Goal: Task Accomplishment & Management: Use online tool/utility

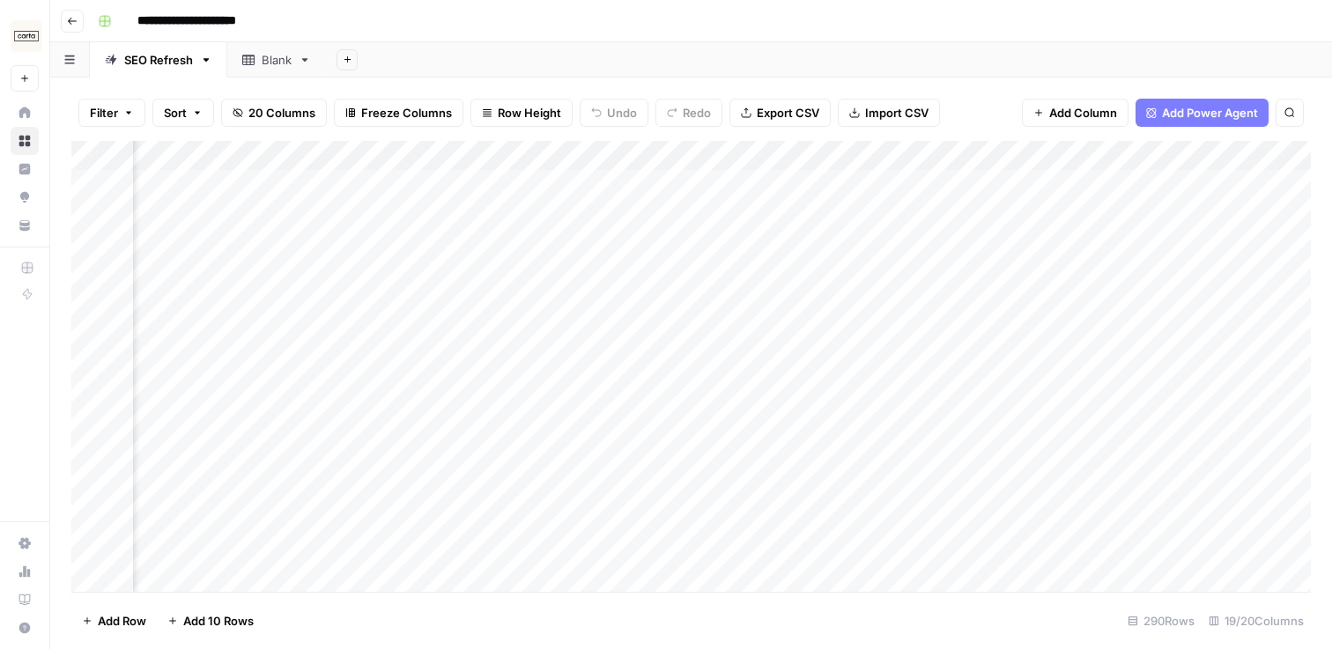
scroll to position [1, 0]
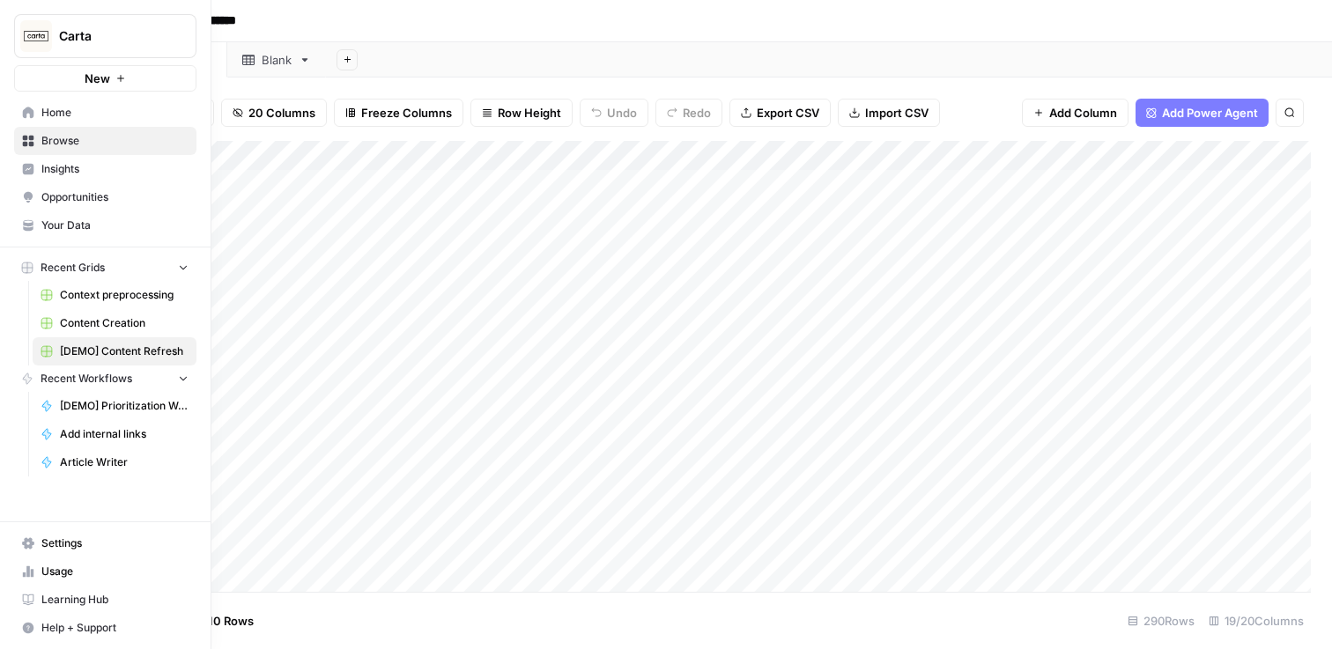
click at [100, 321] on span "Content Creation" at bounding box center [124, 323] width 129 height 16
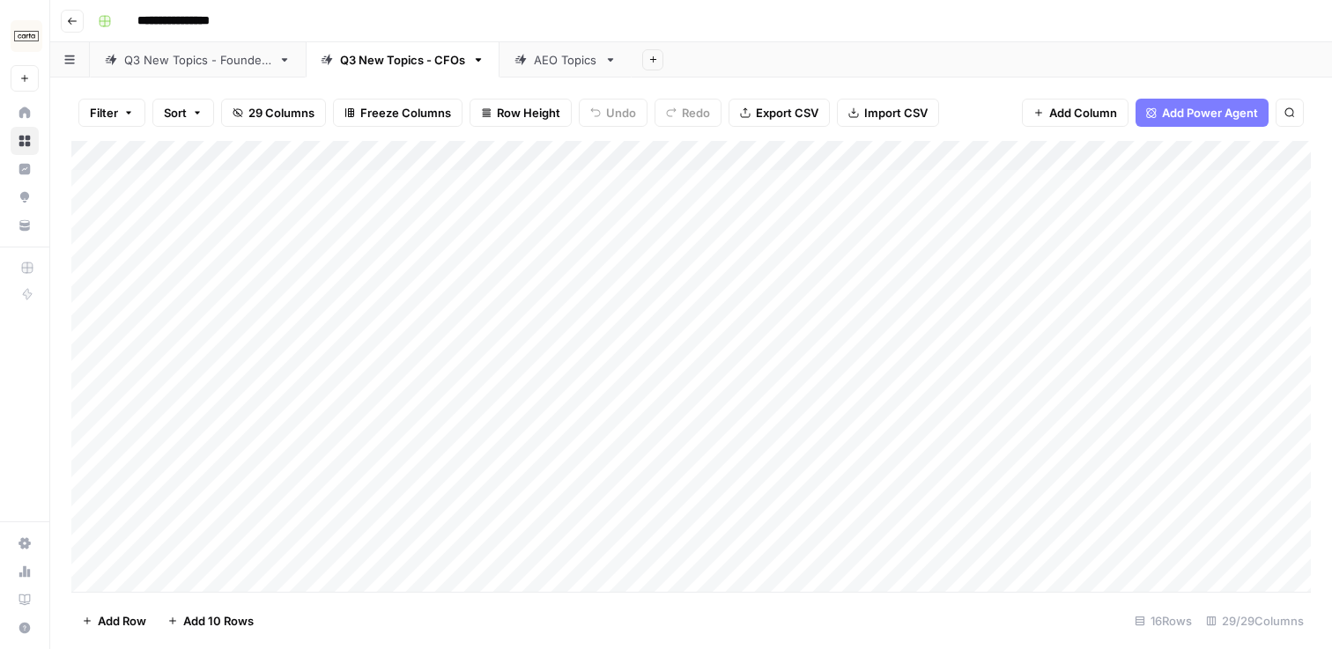
click at [551, 63] on div "AEO Topics" at bounding box center [565, 60] width 63 height 18
click at [422, 63] on div "Q3 New Topics - CFOs" at bounding box center [402, 60] width 125 height 18
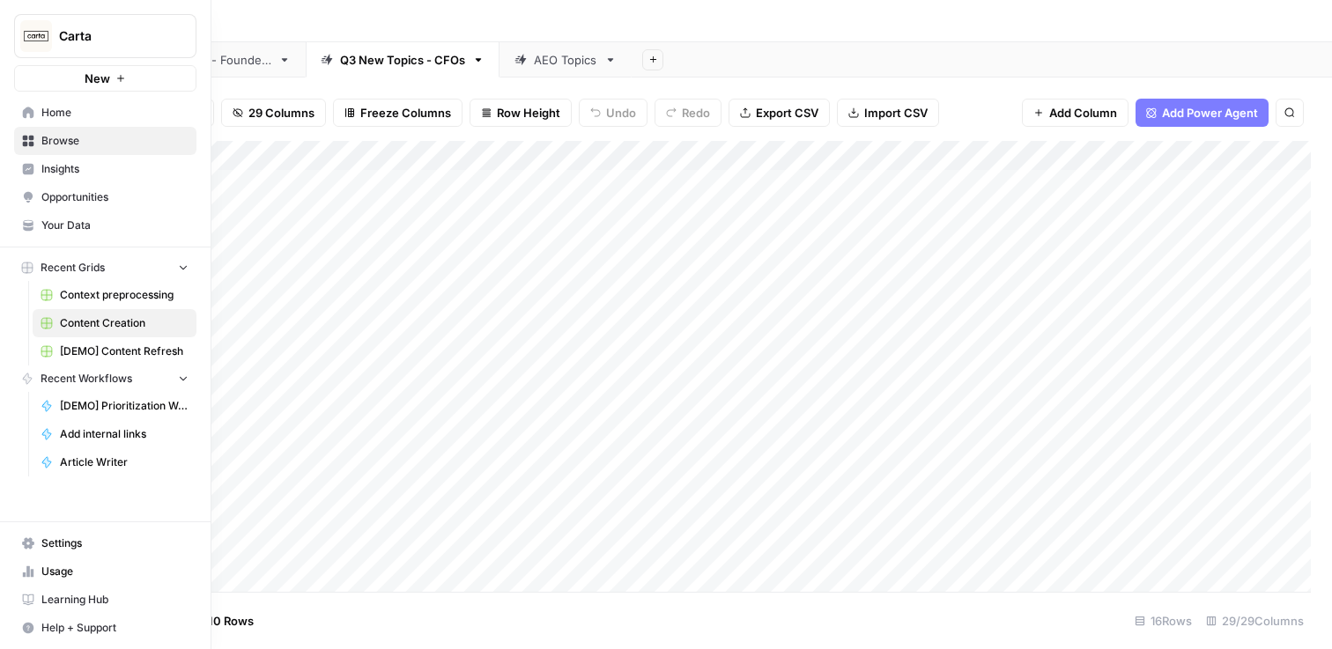
click at [57, 33] on button "Carta" at bounding box center [105, 36] width 182 height 44
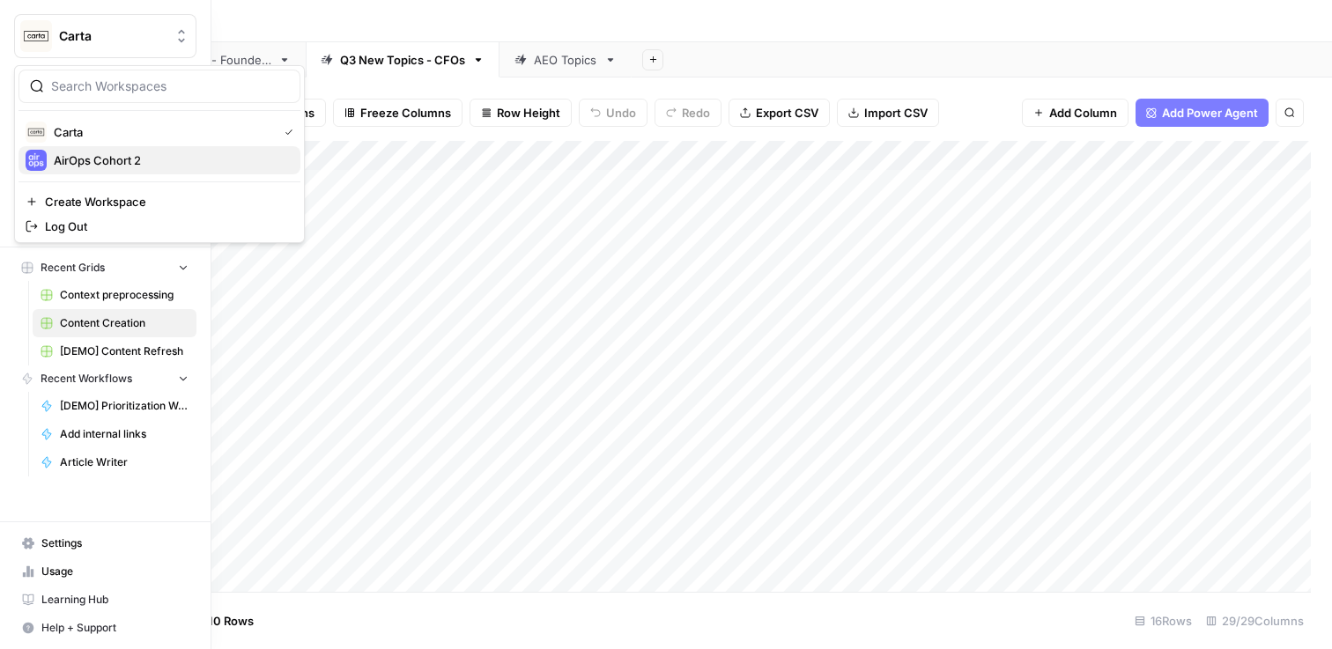
click at [99, 165] on span "AirOps Cohort 2" at bounding box center [170, 161] width 233 height 18
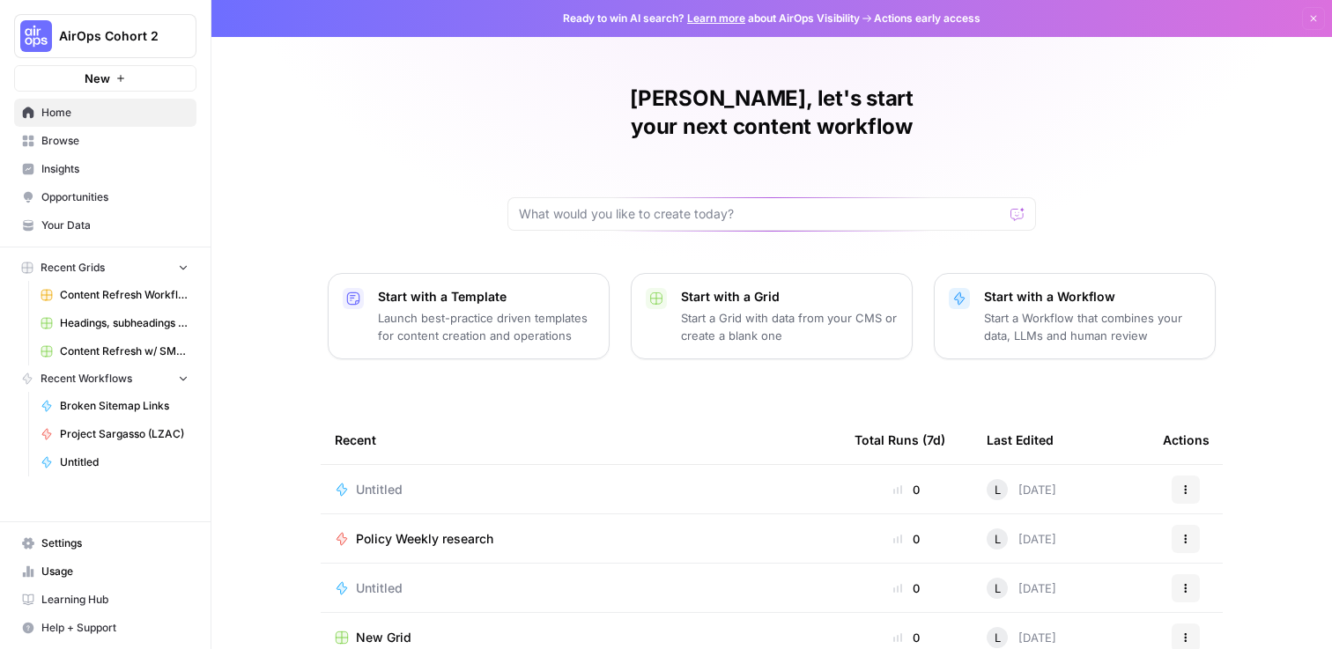
click at [85, 294] on span "Content Refresh Workflow" at bounding box center [124, 295] width 129 height 16
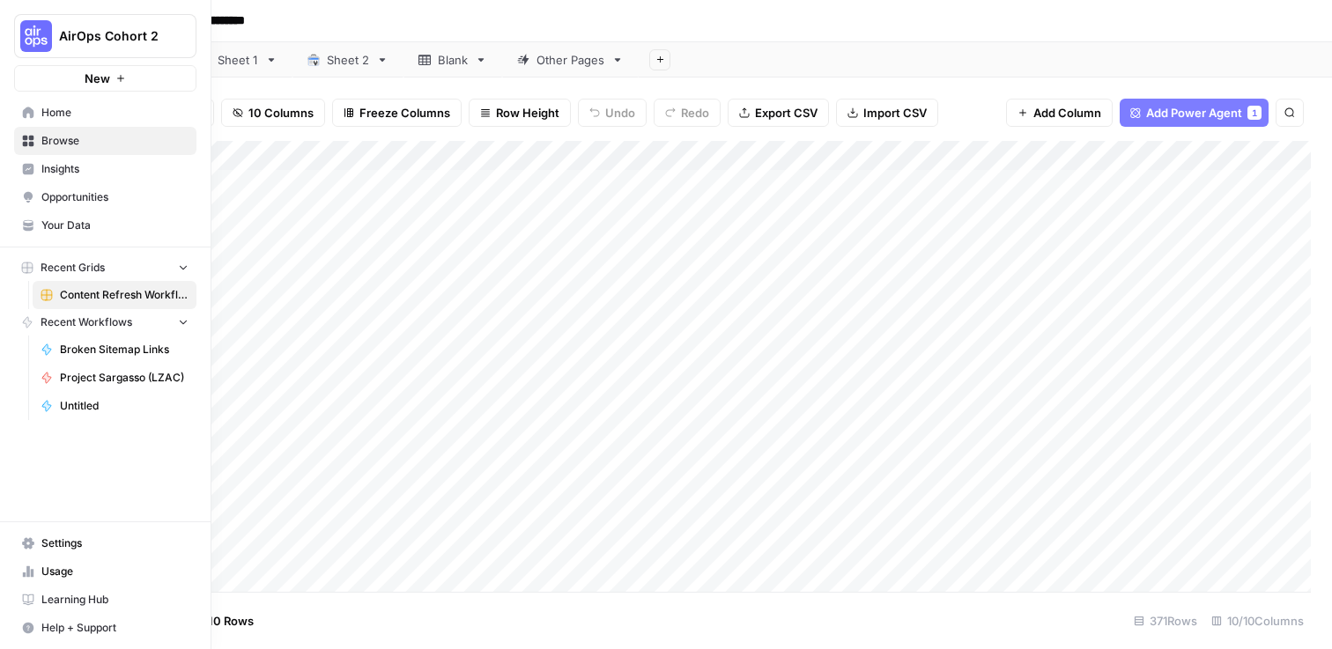
click at [67, 137] on span "Browse" at bounding box center [114, 141] width 147 height 16
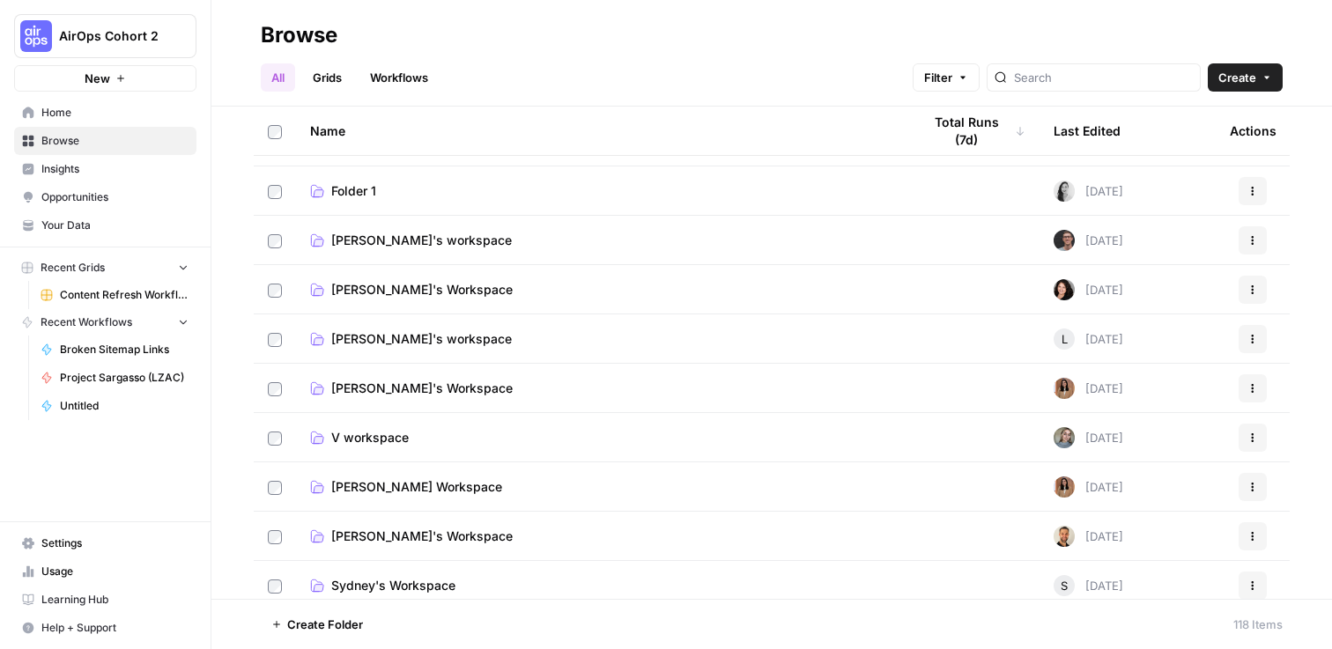
scroll to position [83, 0]
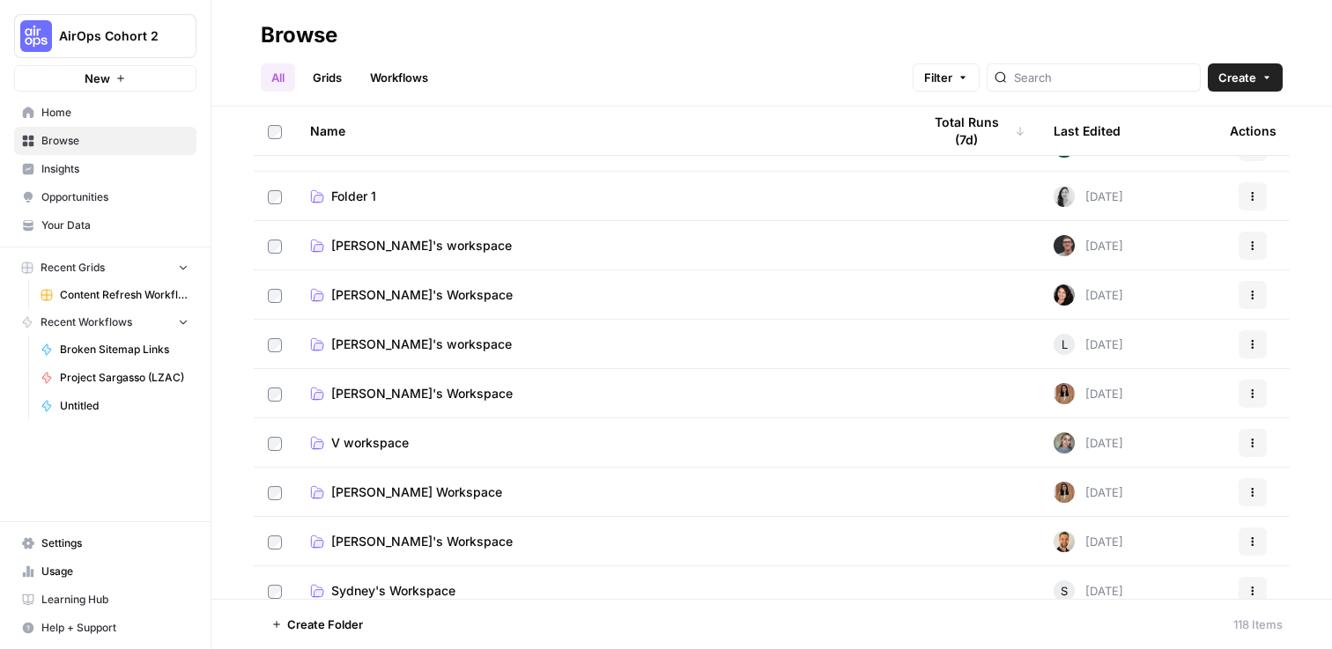
click at [481, 345] on link "Lucy's workspace" at bounding box center [601, 345] width 583 height 18
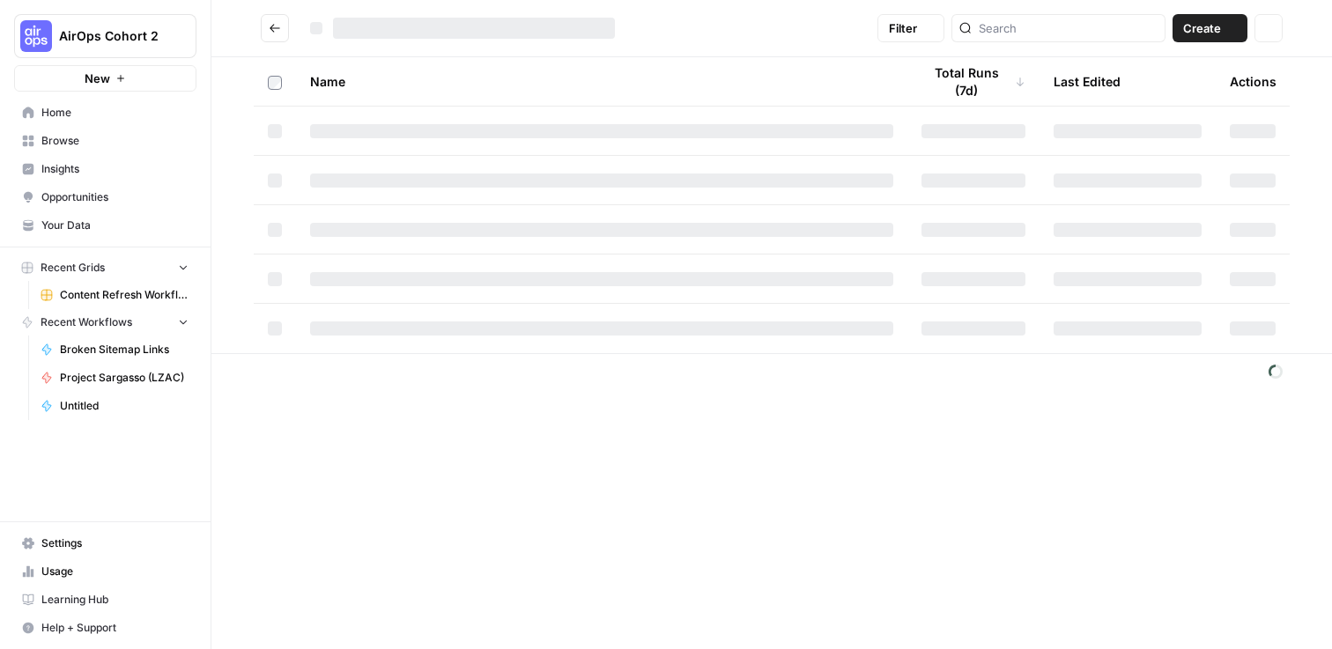
click at [481, 345] on td at bounding box center [601, 328] width 611 height 49
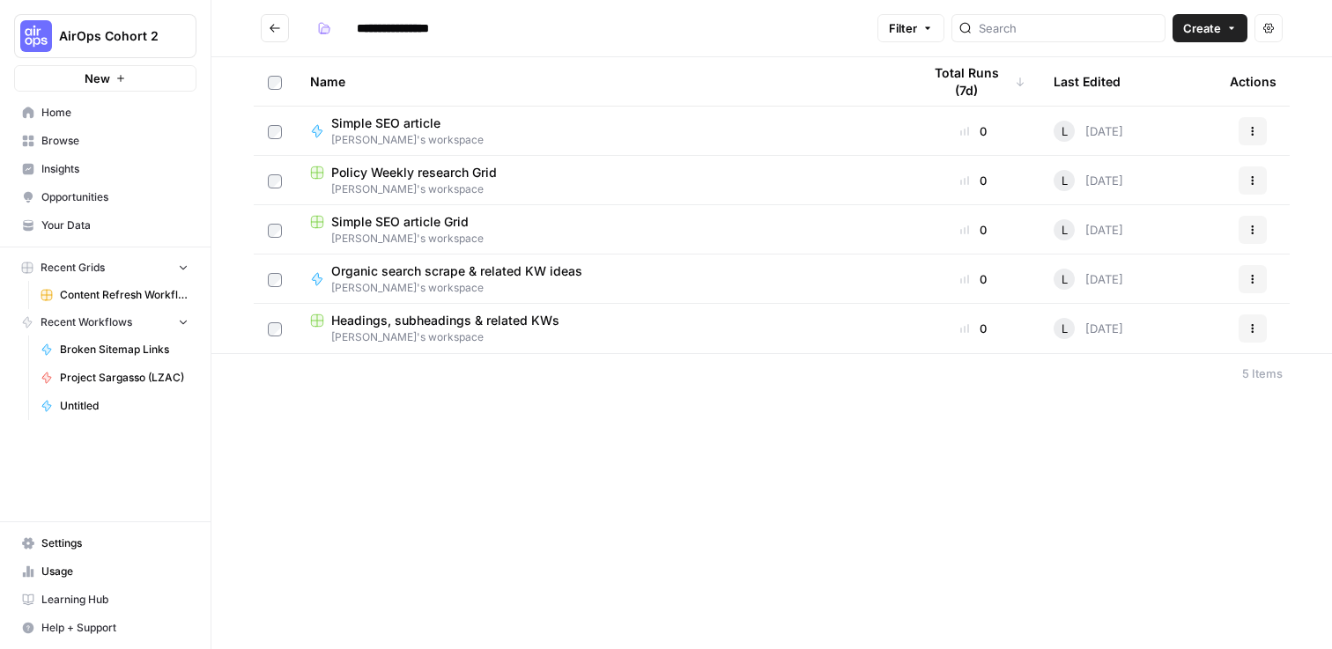
click at [460, 126] on div "Simple SEO article Lucy's workspace" at bounding box center [601, 131] width 583 height 33
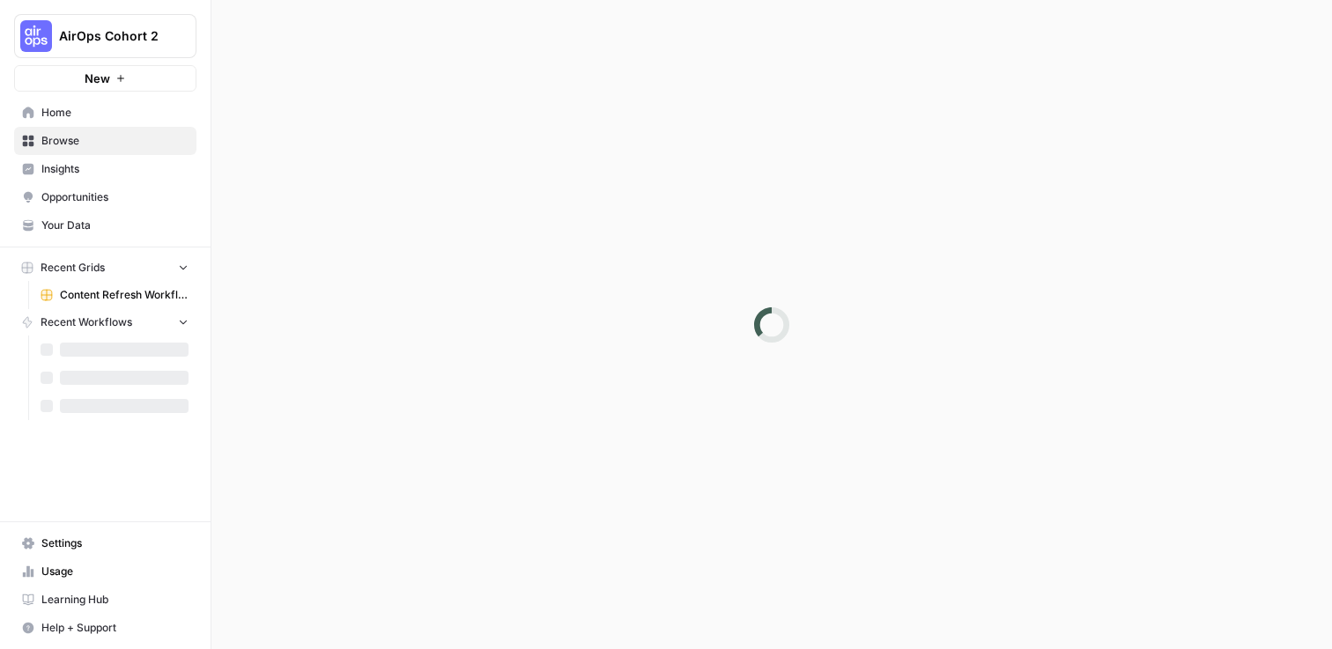
click at [460, 126] on div at bounding box center [771, 324] width 1121 height 649
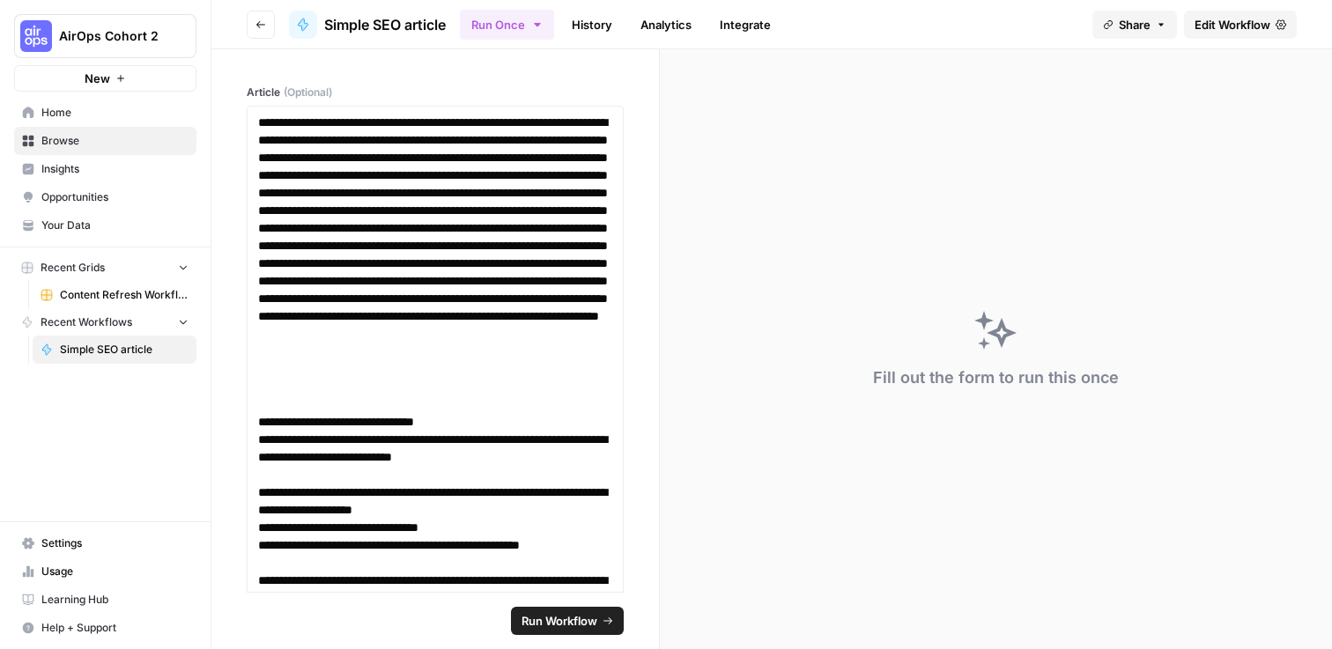
click at [259, 27] on icon "button" at bounding box center [260, 24] width 11 height 11
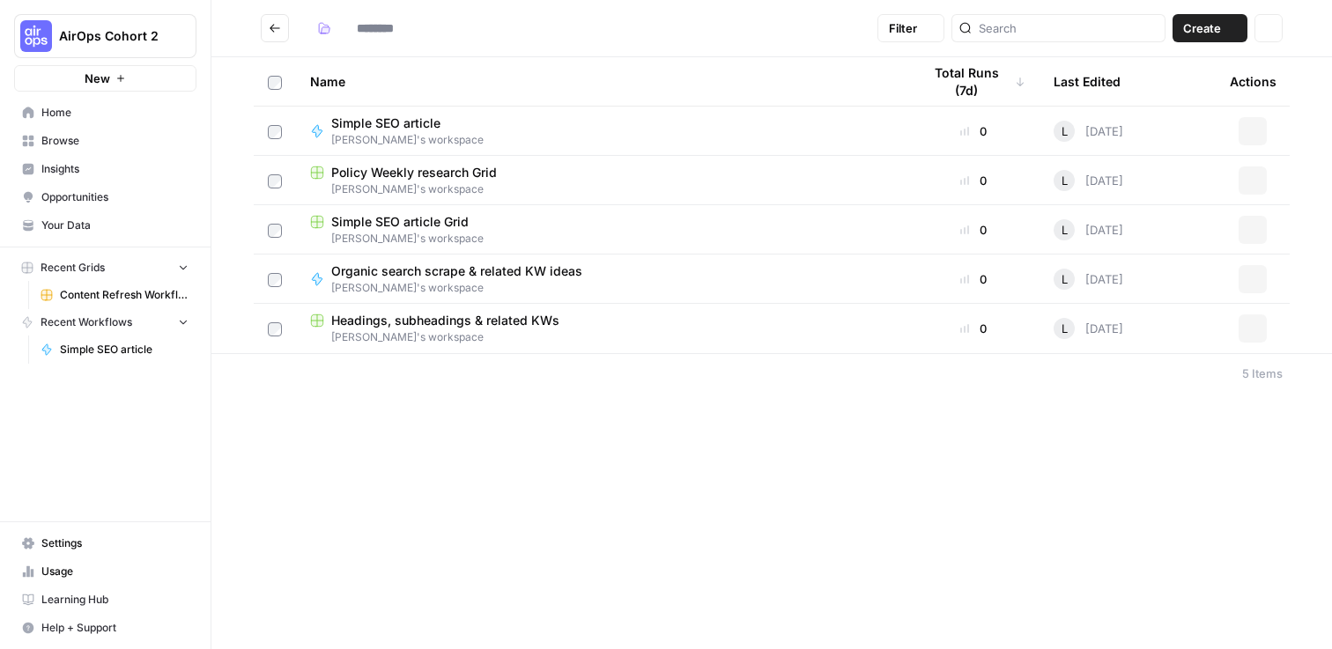
type input "**********"
click at [600, 226] on div "Simple SEO article Grid" at bounding box center [601, 222] width 583 height 18
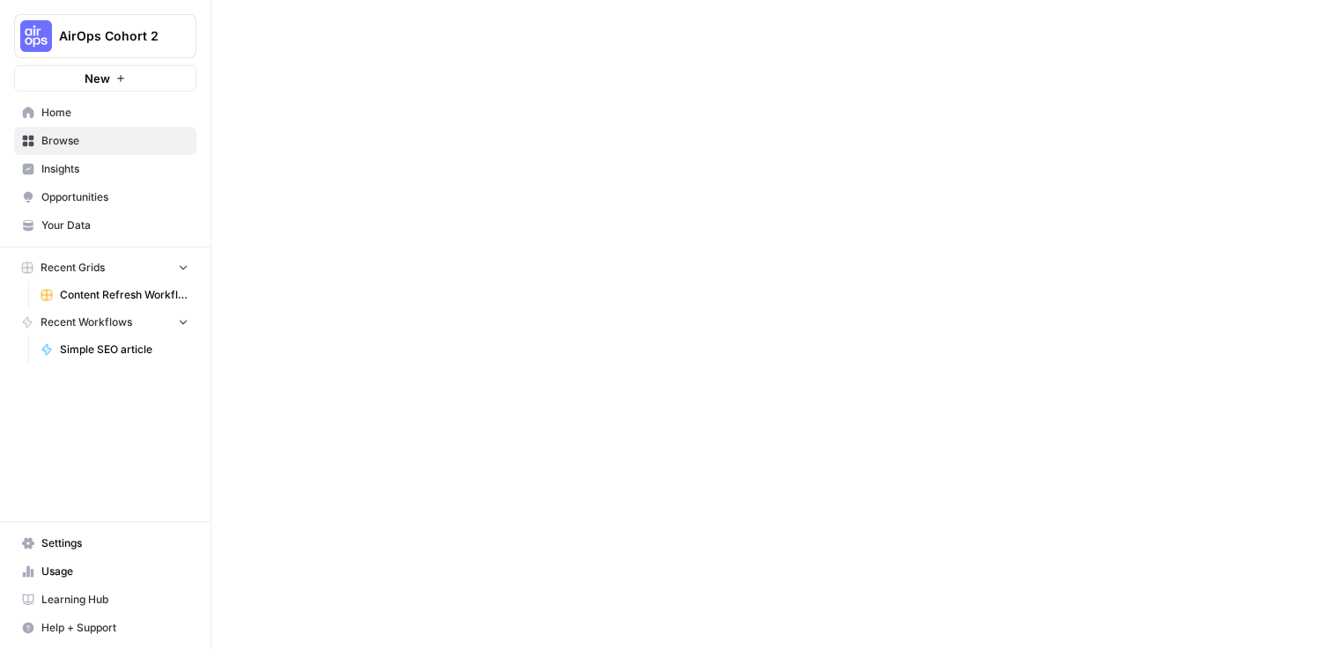
click at [600, 226] on div at bounding box center [771, 324] width 1121 height 649
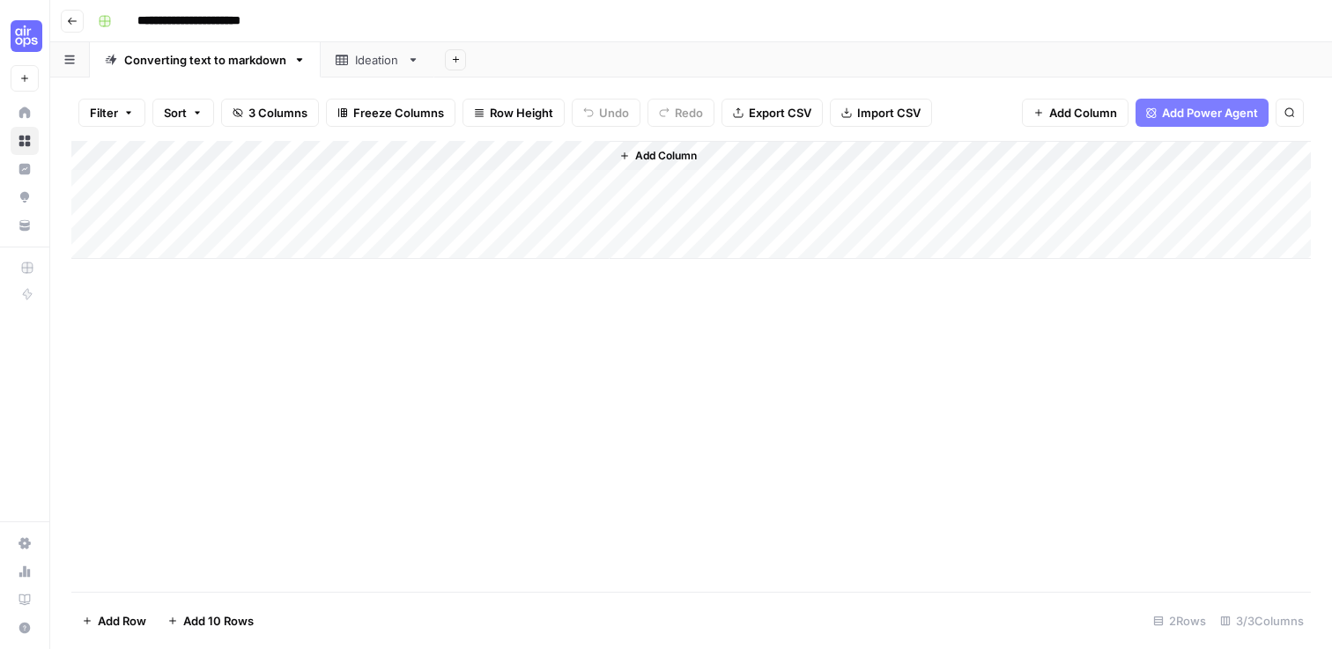
click at [76, 25] on icon "button" at bounding box center [72, 21] width 11 height 11
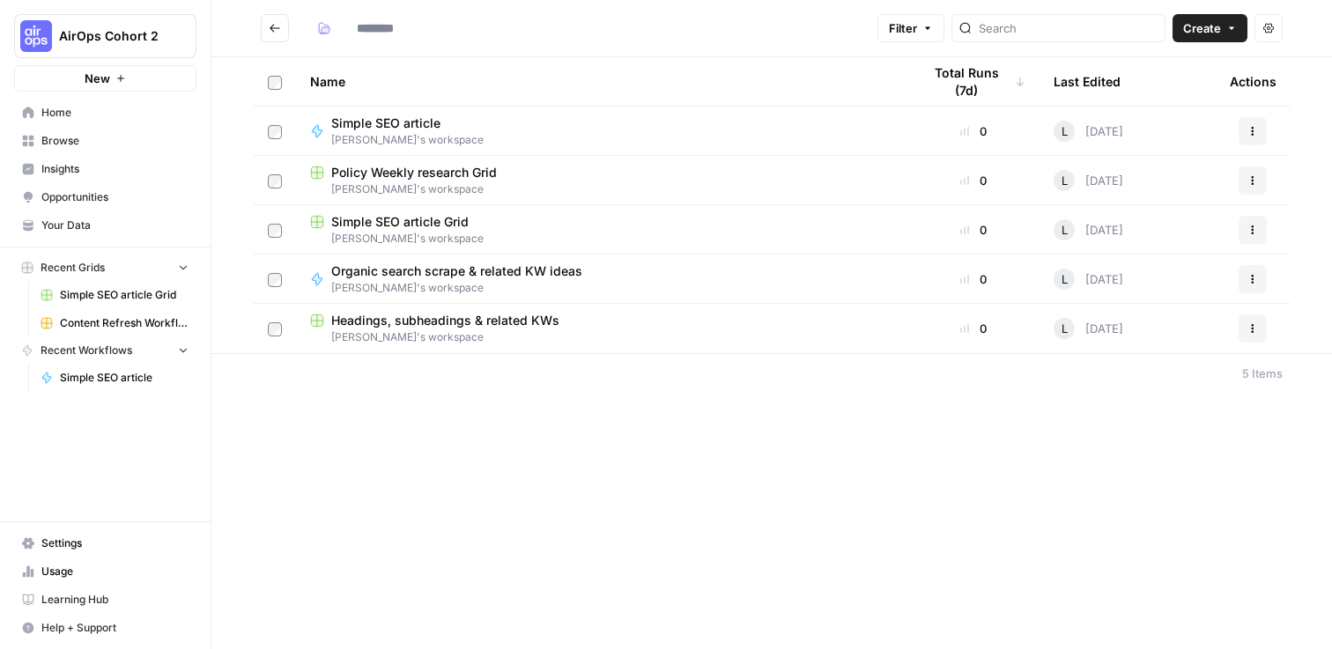
type input "**********"
click at [56, 32] on button "AirOps Cohort 2" at bounding box center [105, 36] width 182 height 44
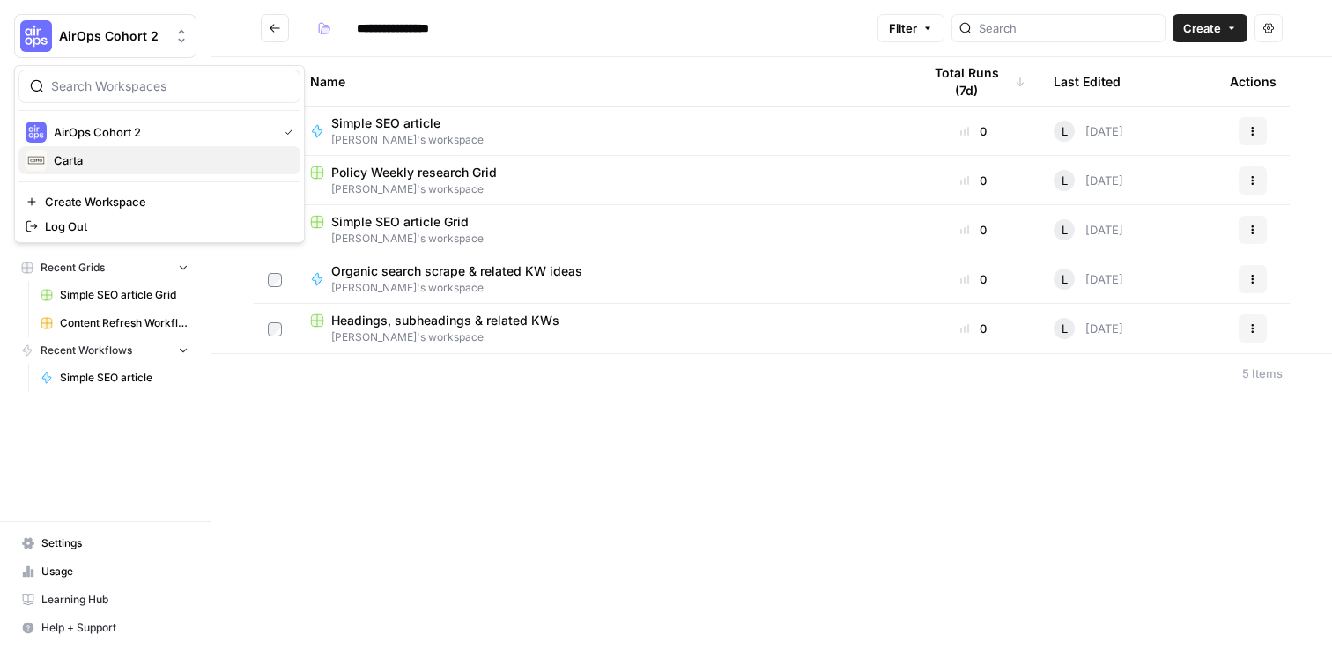
click at [109, 154] on span "Carta" at bounding box center [170, 161] width 233 height 18
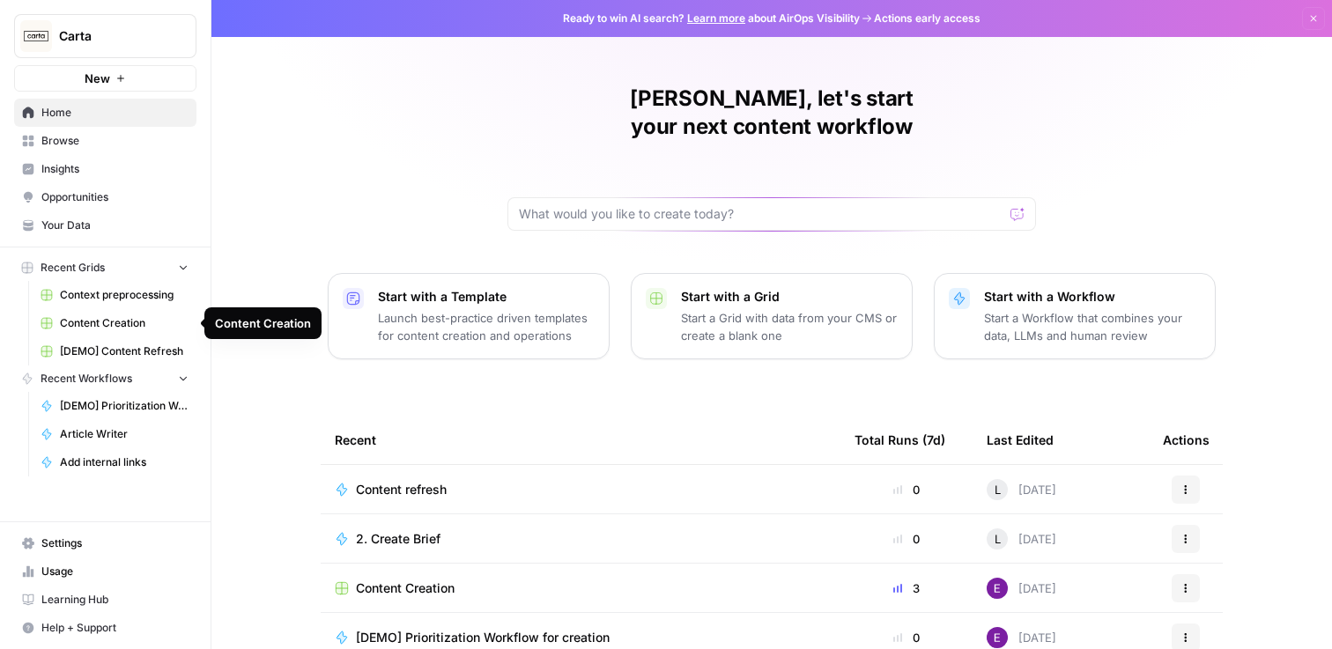
click at [112, 328] on span "Content Creation" at bounding box center [124, 323] width 129 height 16
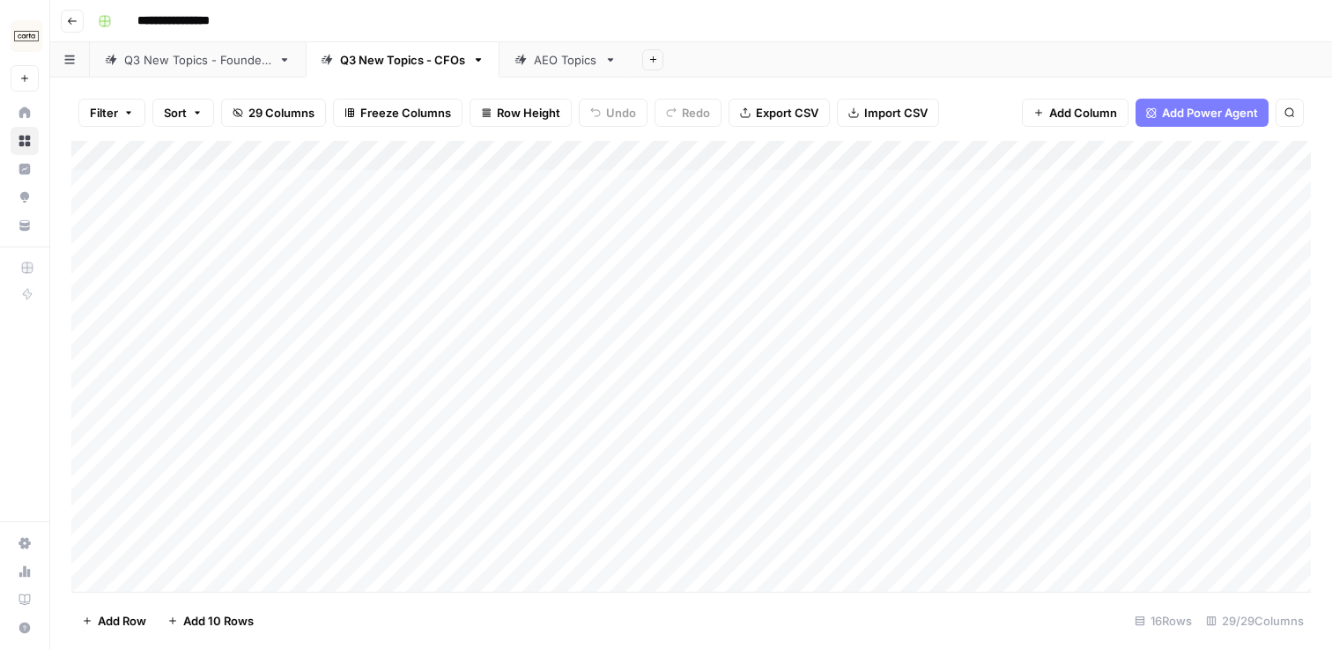
click at [570, 159] on div "Add Column" at bounding box center [691, 366] width 1240 height 451
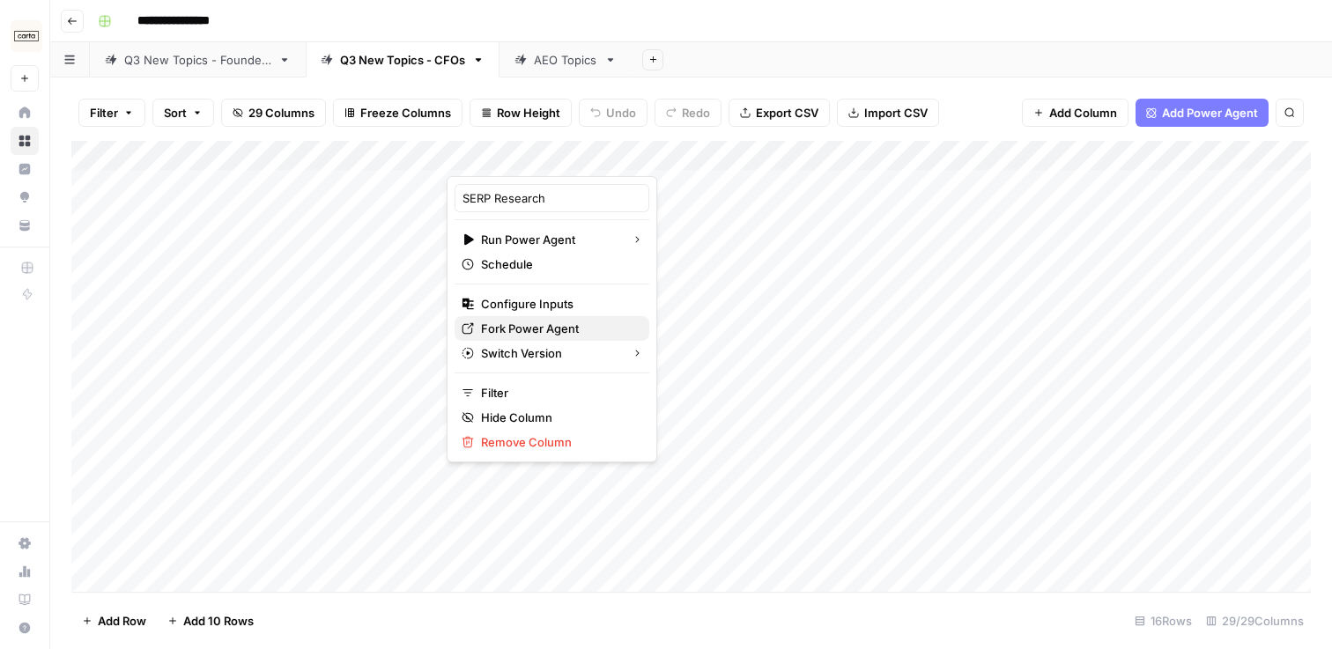
click at [544, 322] on span "Fork Power Agent" at bounding box center [558, 329] width 154 height 18
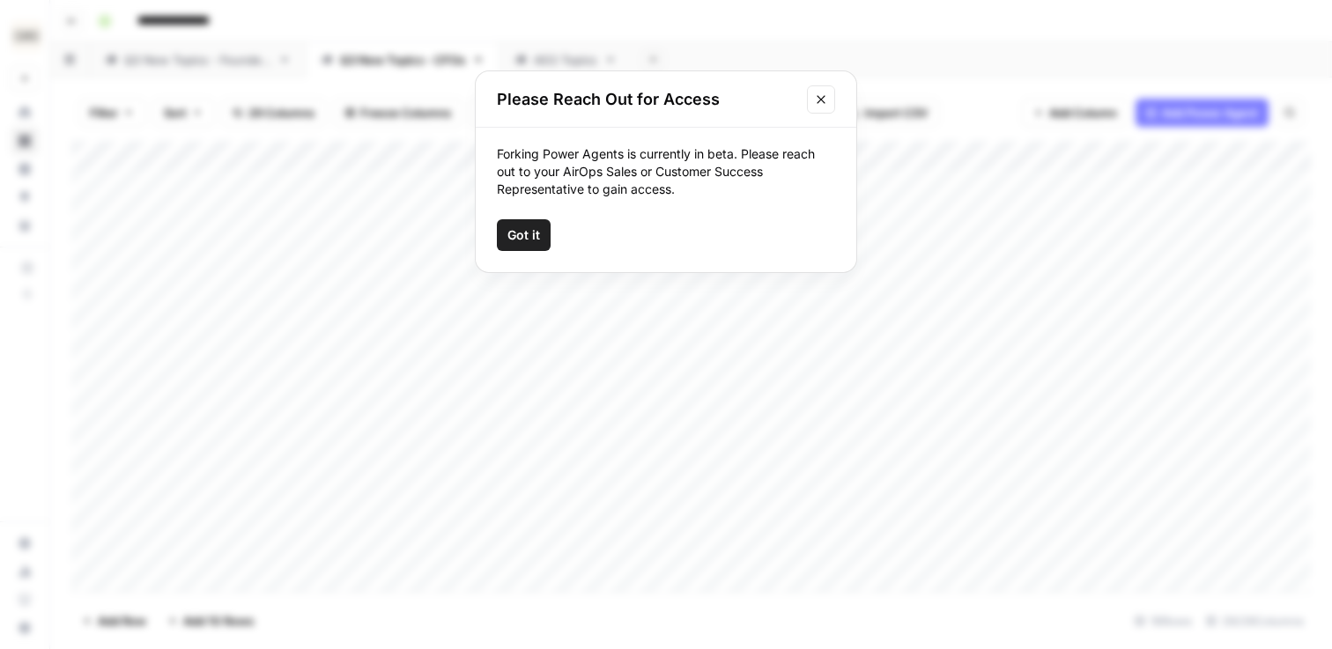
click at [825, 94] on icon "Close modal" at bounding box center [821, 100] width 14 height 14
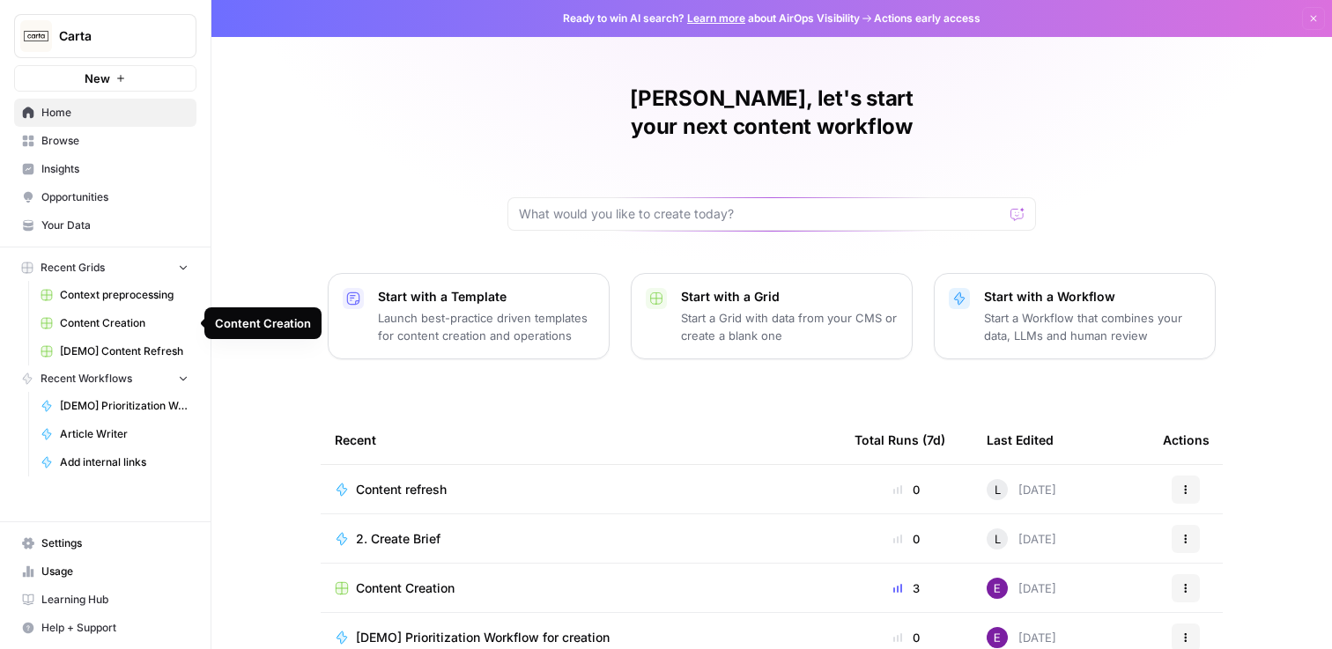
click at [140, 315] on link "Content Creation" at bounding box center [115, 323] width 164 height 28
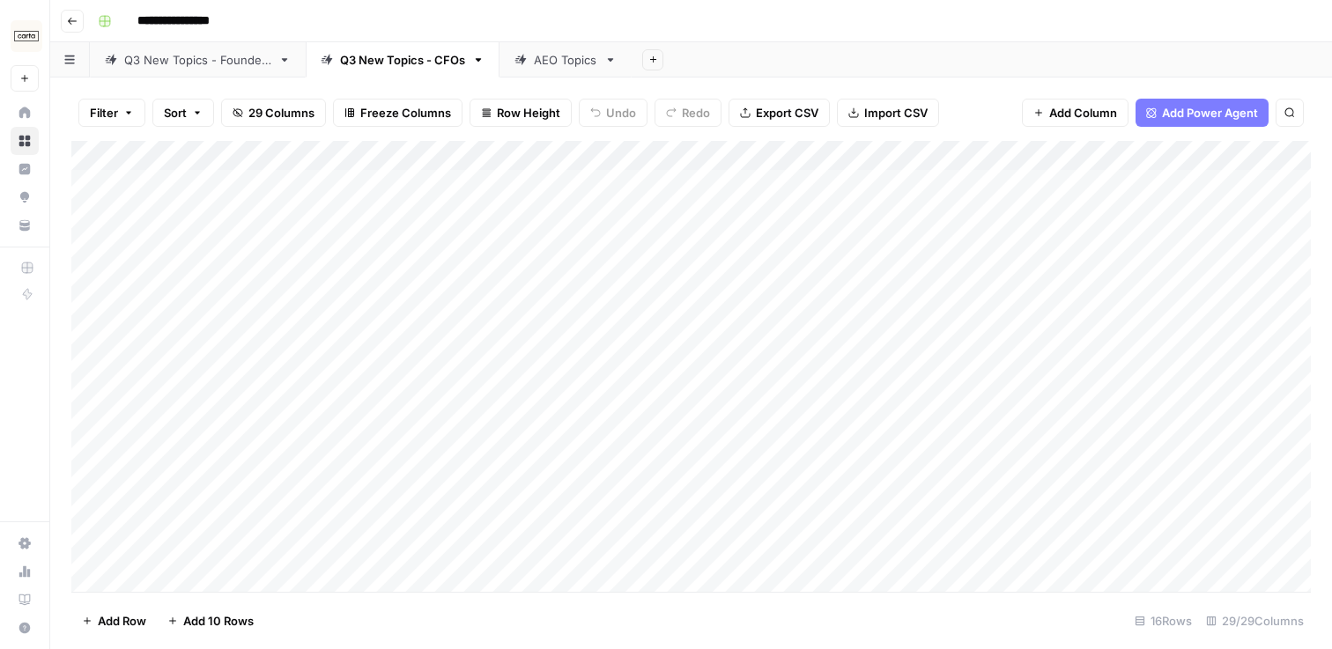
click at [572, 156] on div "Add Column" at bounding box center [691, 366] width 1240 height 451
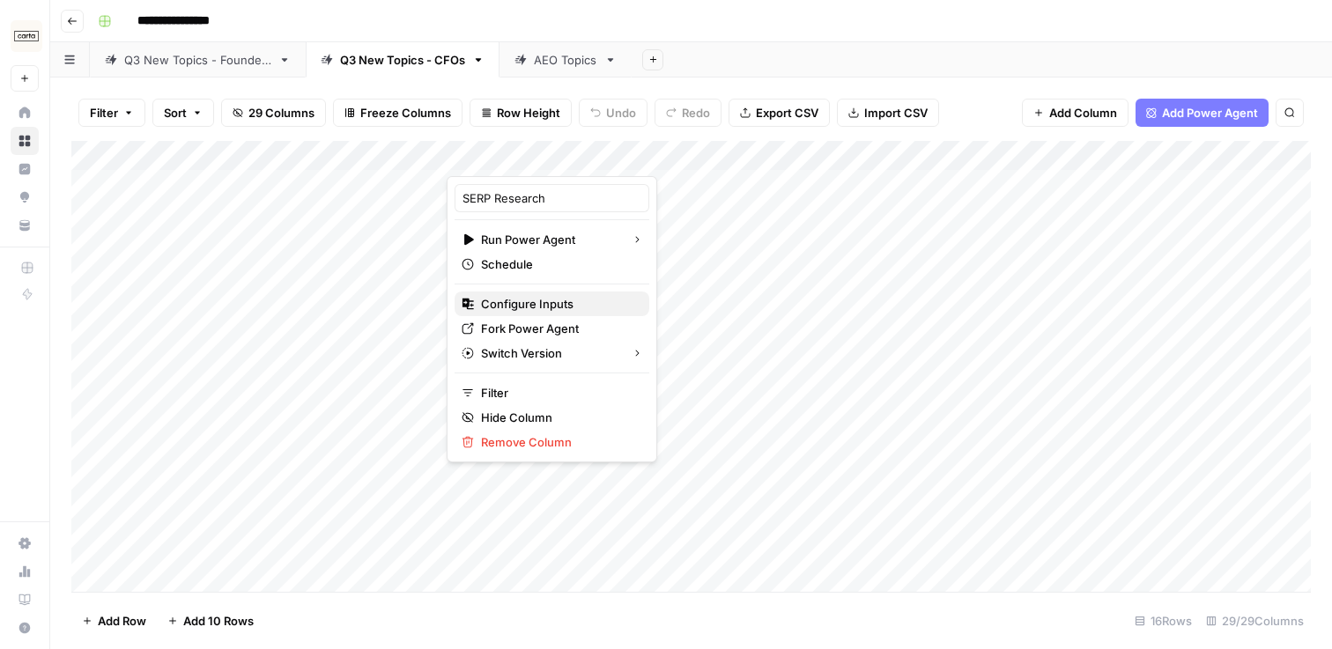
click at [556, 309] on span "Configure Inputs" at bounding box center [558, 304] width 154 height 18
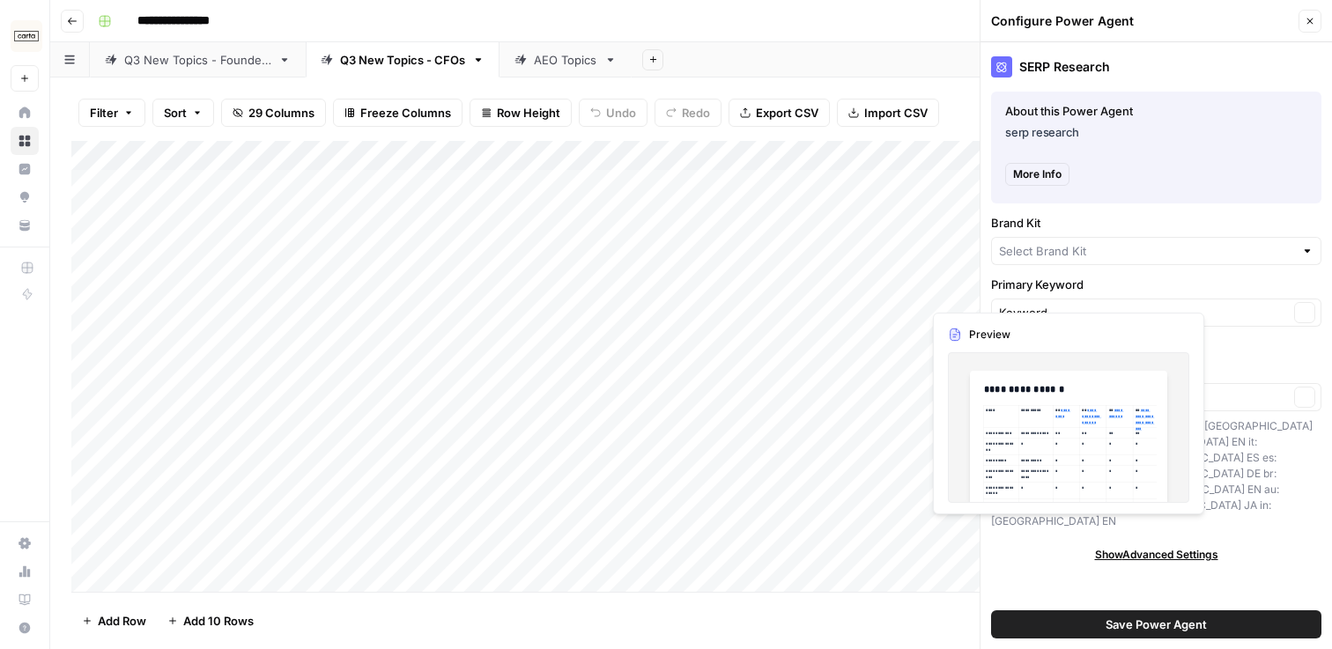
type input "Carta - VC & PE (fund admin)"
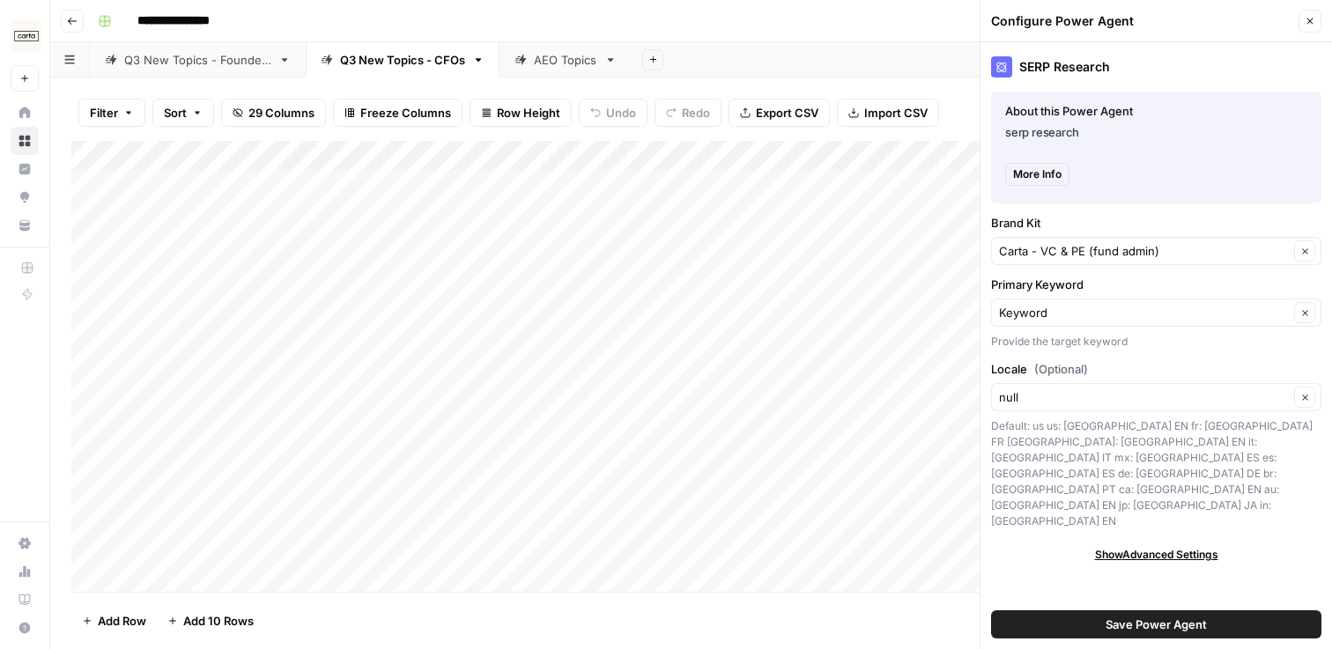
click at [1312, 19] on icon "button" at bounding box center [1310, 22] width 6 height 6
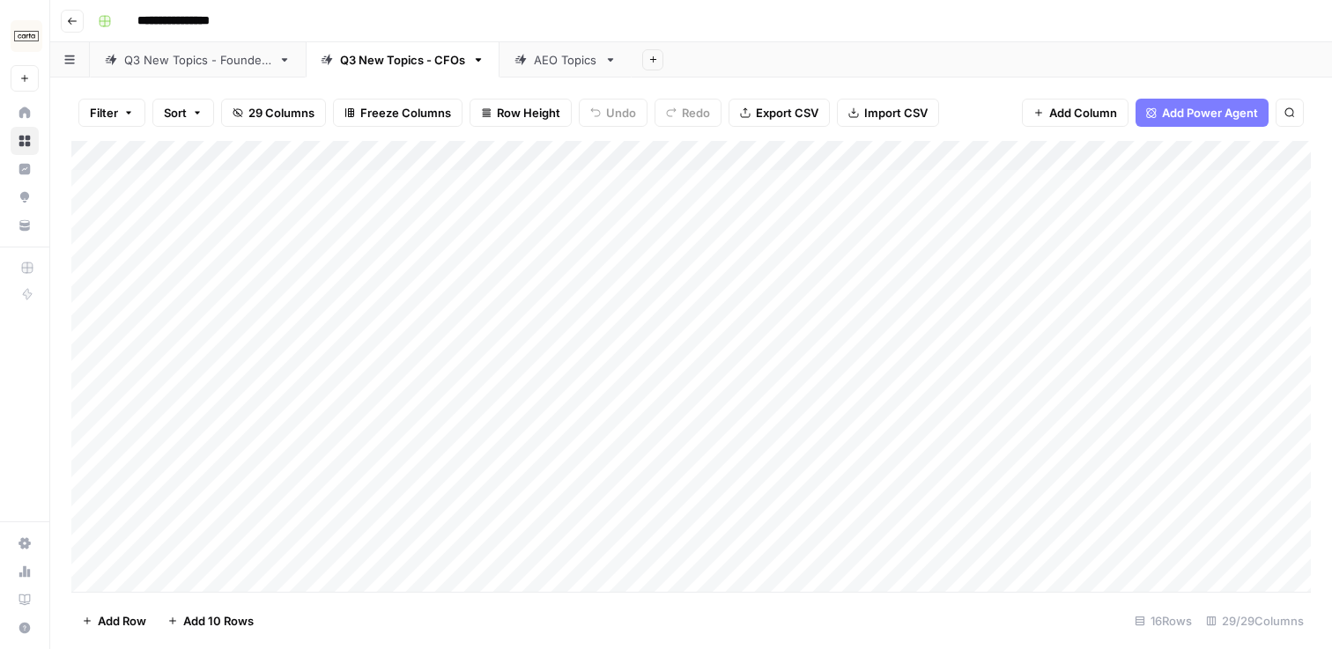
click at [568, 157] on div "Add Column" at bounding box center [691, 366] width 1240 height 451
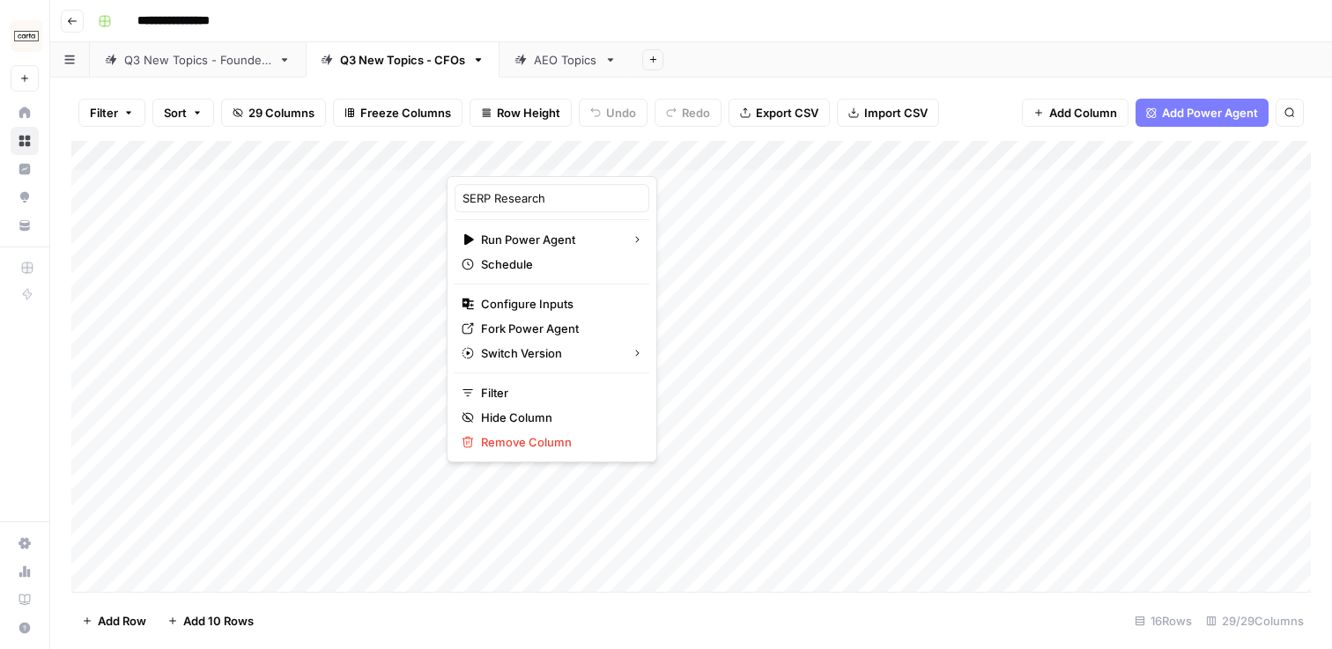
click at [504, 85] on div "Filter Sort 29 Columns Freeze Columns Row Height Undo Redo Export CSV Import CS…" at bounding box center [691, 113] width 1240 height 56
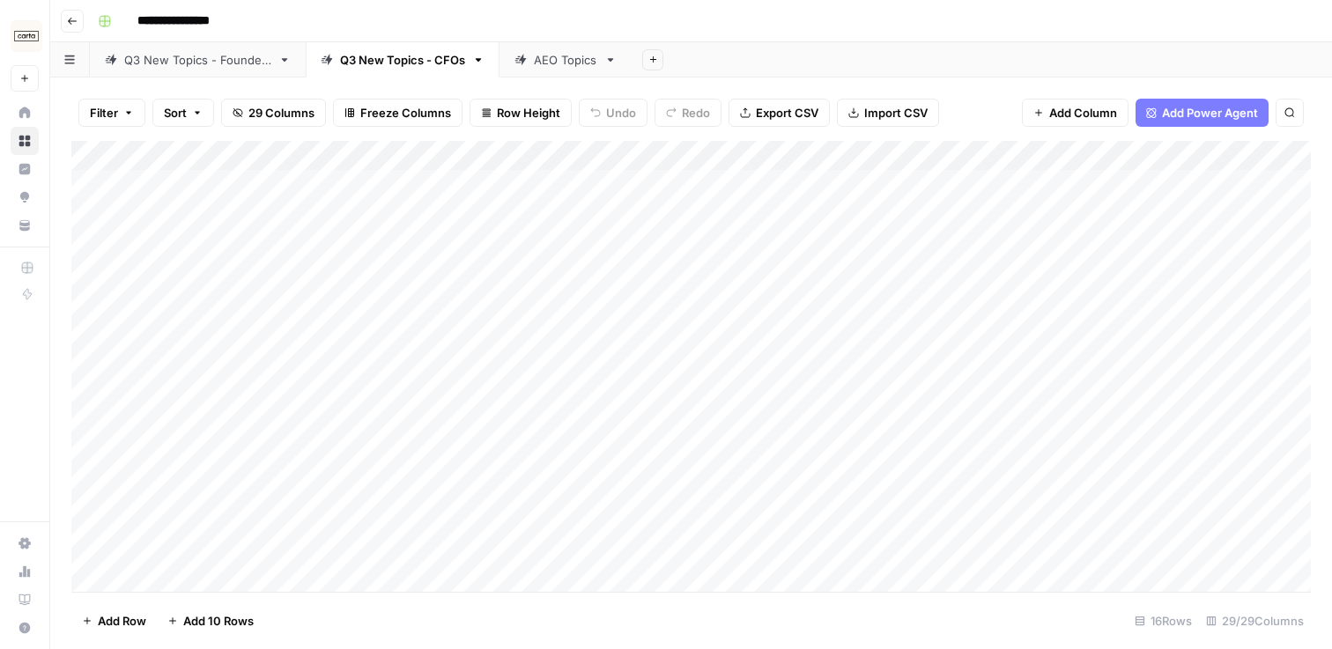
click at [332, 18] on div "**********" at bounding box center [703, 21] width 1224 height 28
click at [229, 54] on div "Q3 New Topics - Founders" at bounding box center [197, 60] width 147 height 18
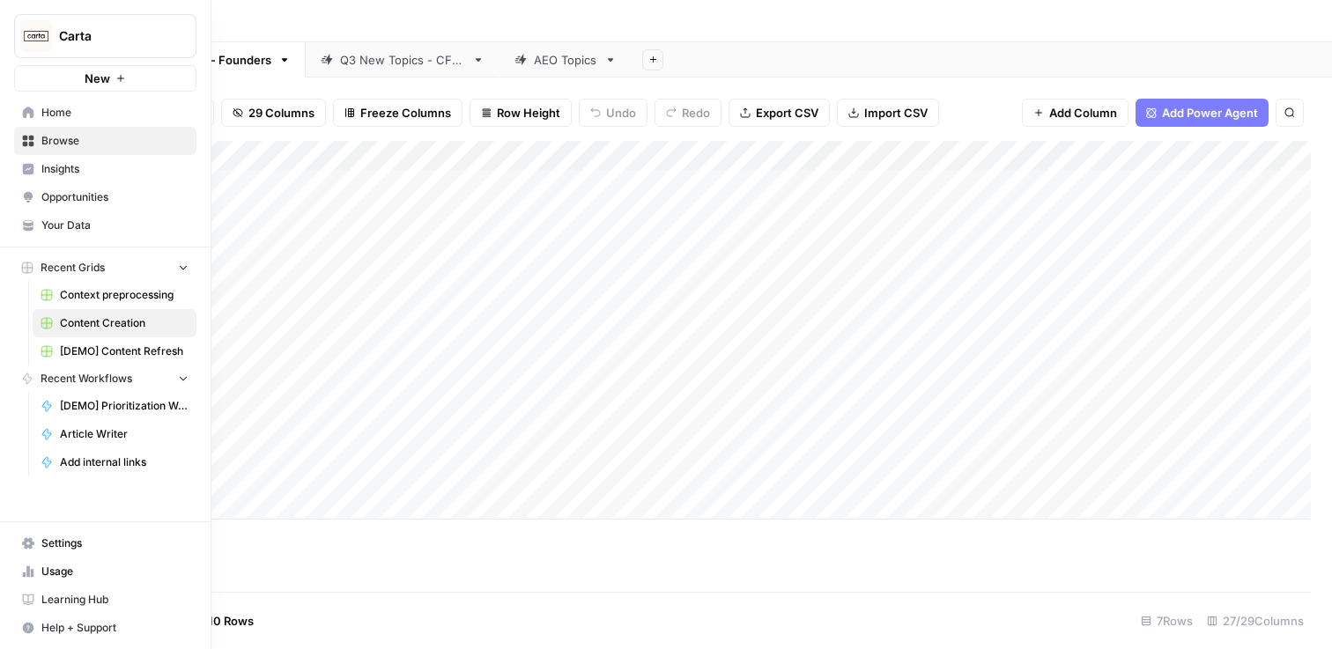
click at [118, 344] on span "[DEMO] Content Refresh" at bounding box center [124, 352] width 129 height 16
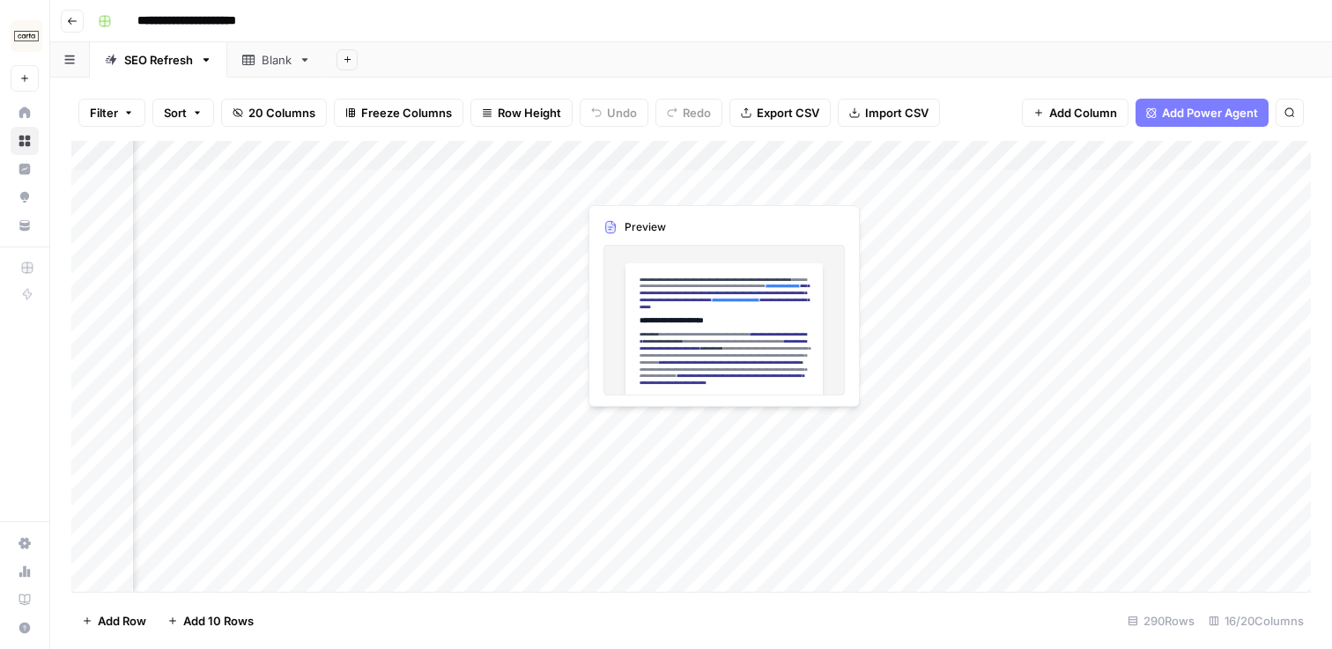
scroll to position [0, 855]
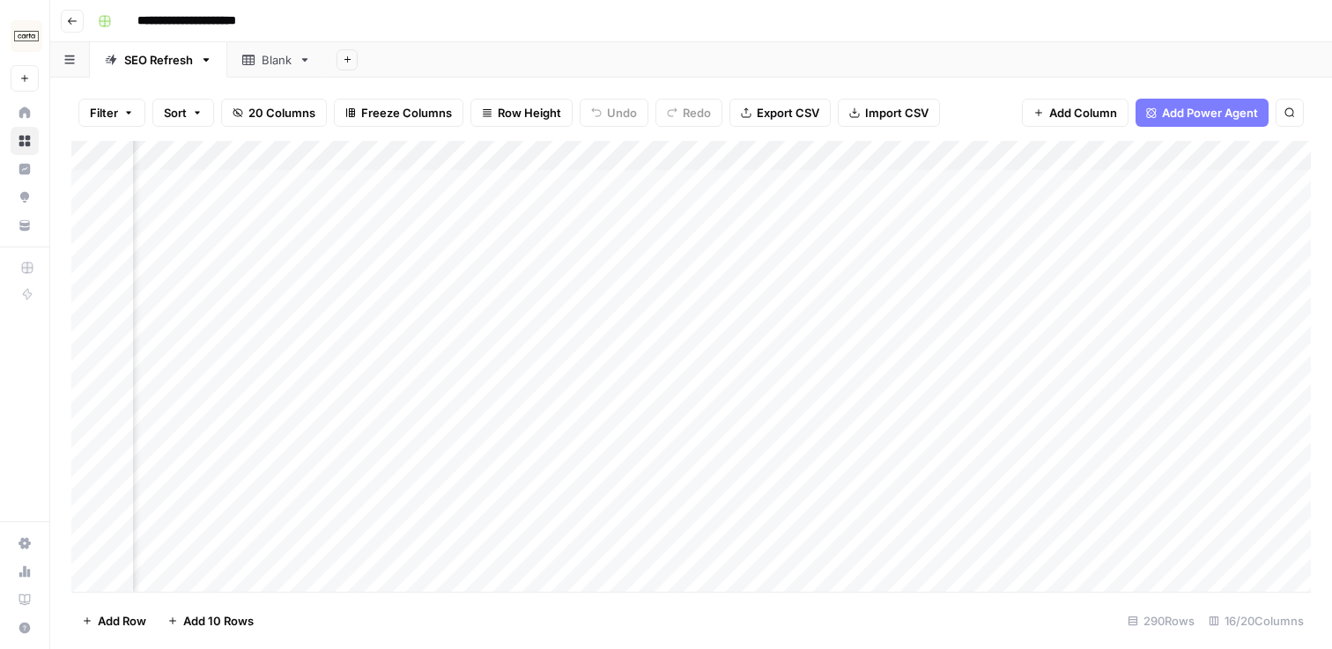
click at [275, 75] on link "Blank" at bounding box center [276, 59] width 99 height 35
click at [189, 63] on div "SEO Refresh" at bounding box center [158, 60] width 69 height 18
click at [542, 158] on div "Add Column" at bounding box center [691, 366] width 1240 height 451
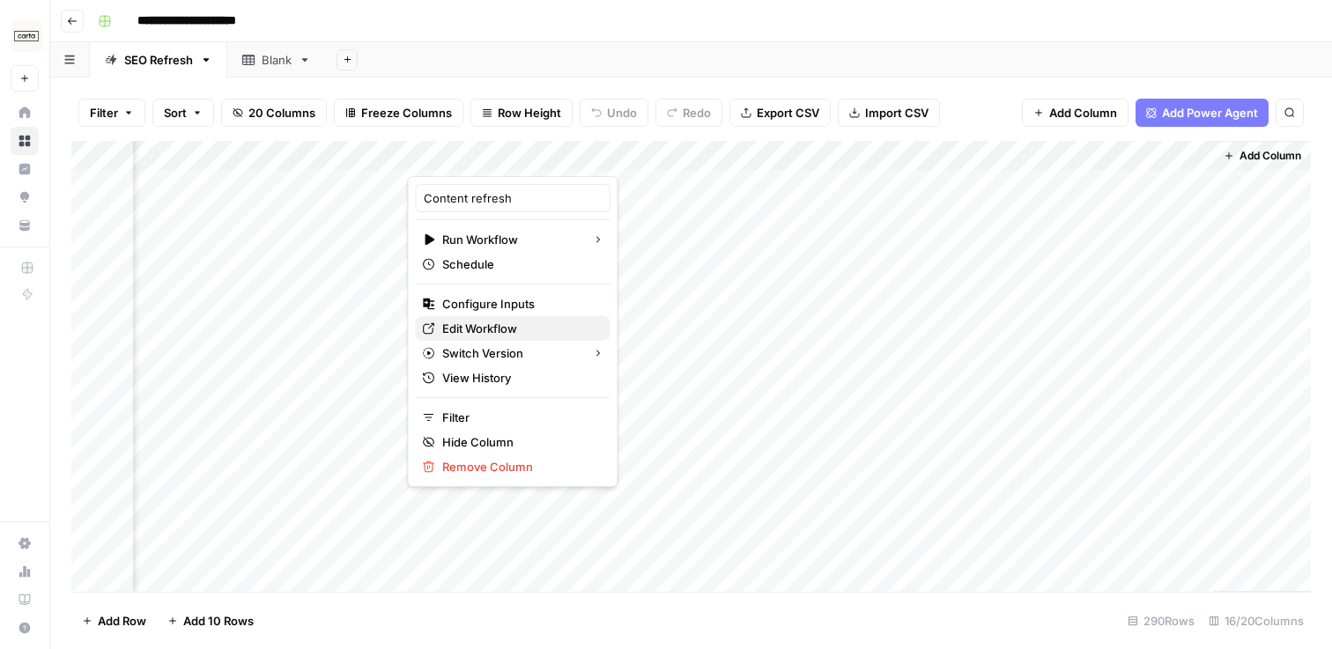
click at [494, 320] on span "Edit Workflow" at bounding box center [519, 329] width 154 height 18
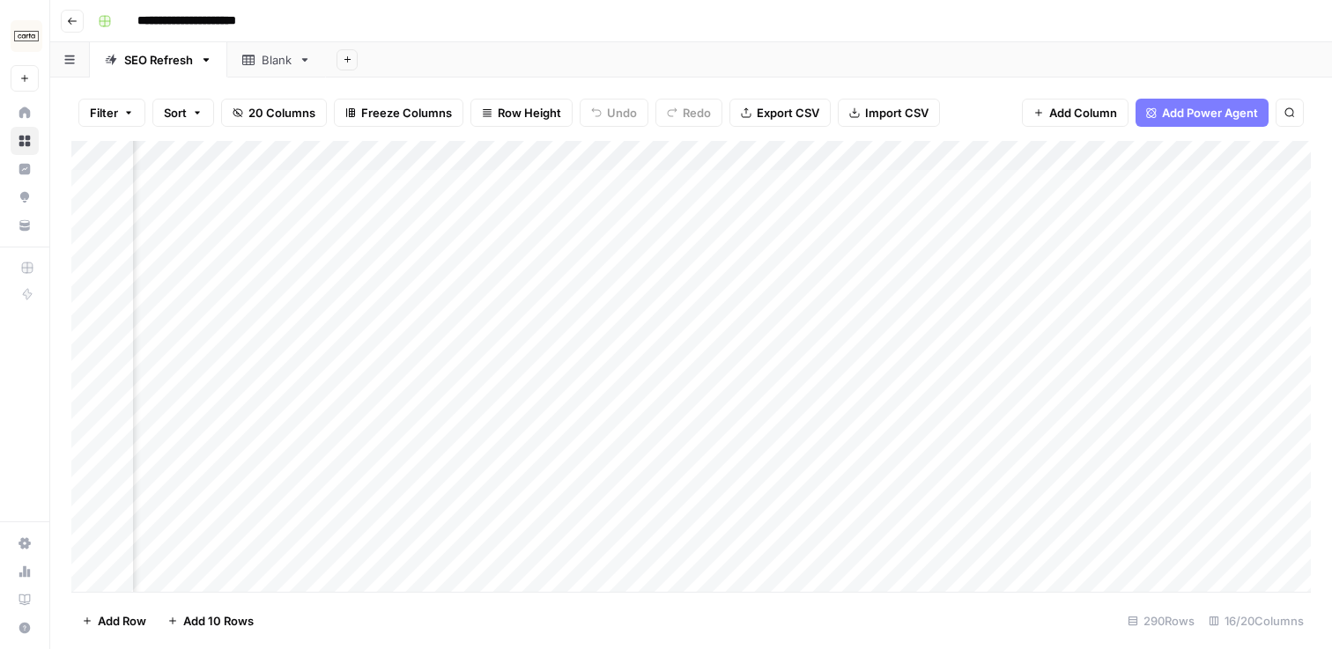
scroll to position [0, 0]
click at [273, 56] on div "Blank" at bounding box center [277, 60] width 30 height 18
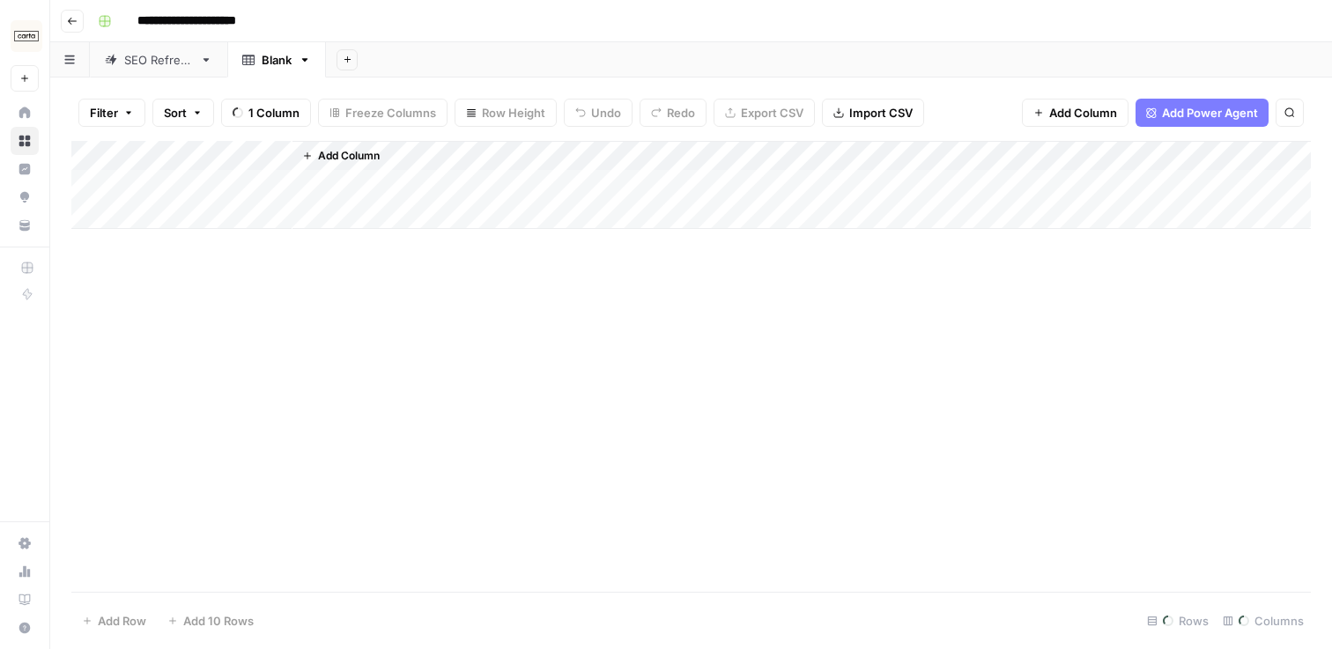
click at [344, 151] on div "Add Column" at bounding box center [691, 185] width 1240 height 88
click at [412, 154] on button "Add Column" at bounding box center [436, 155] width 92 height 23
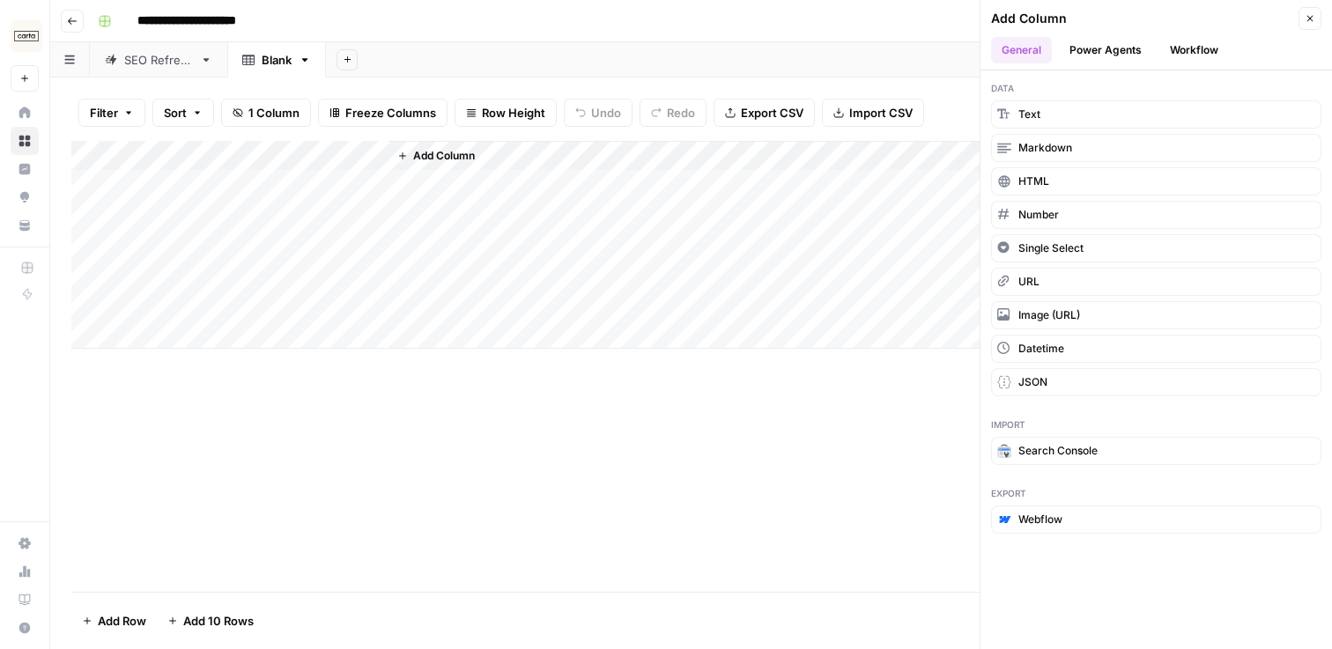
click at [1104, 49] on button "Power Agents" at bounding box center [1105, 50] width 93 height 26
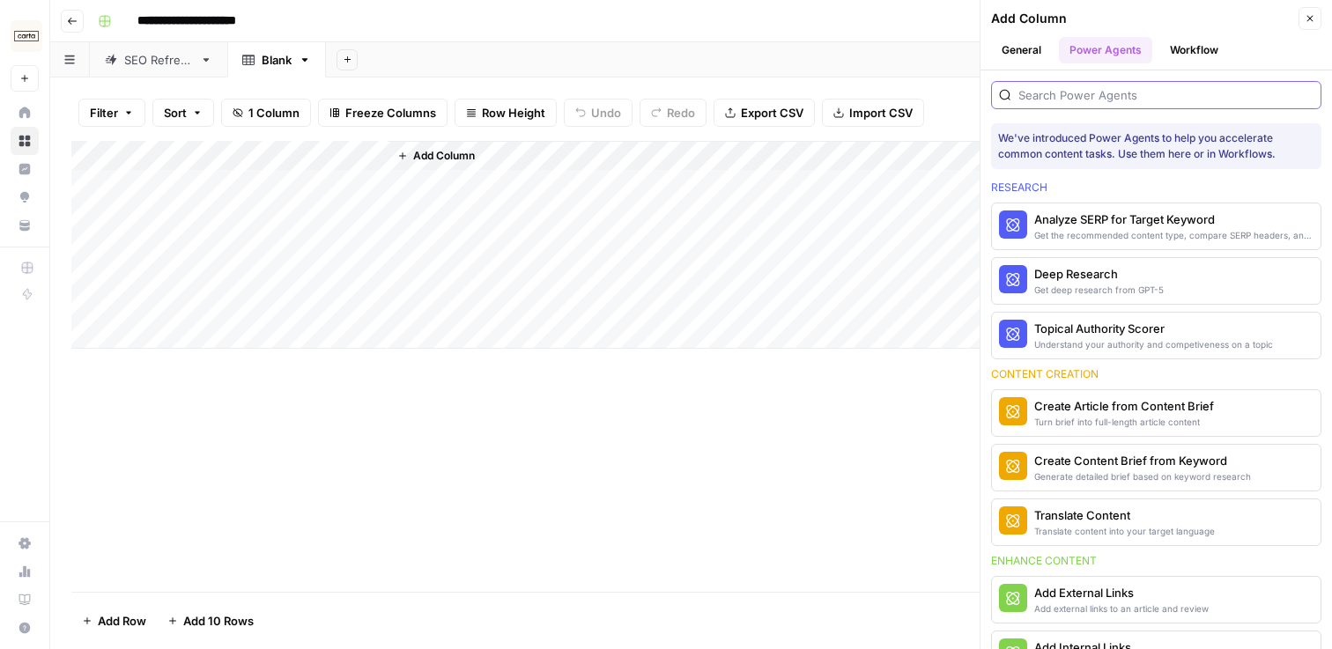
click at [1089, 93] on input "search" at bounding box center [1165, 95] width 295 height 18
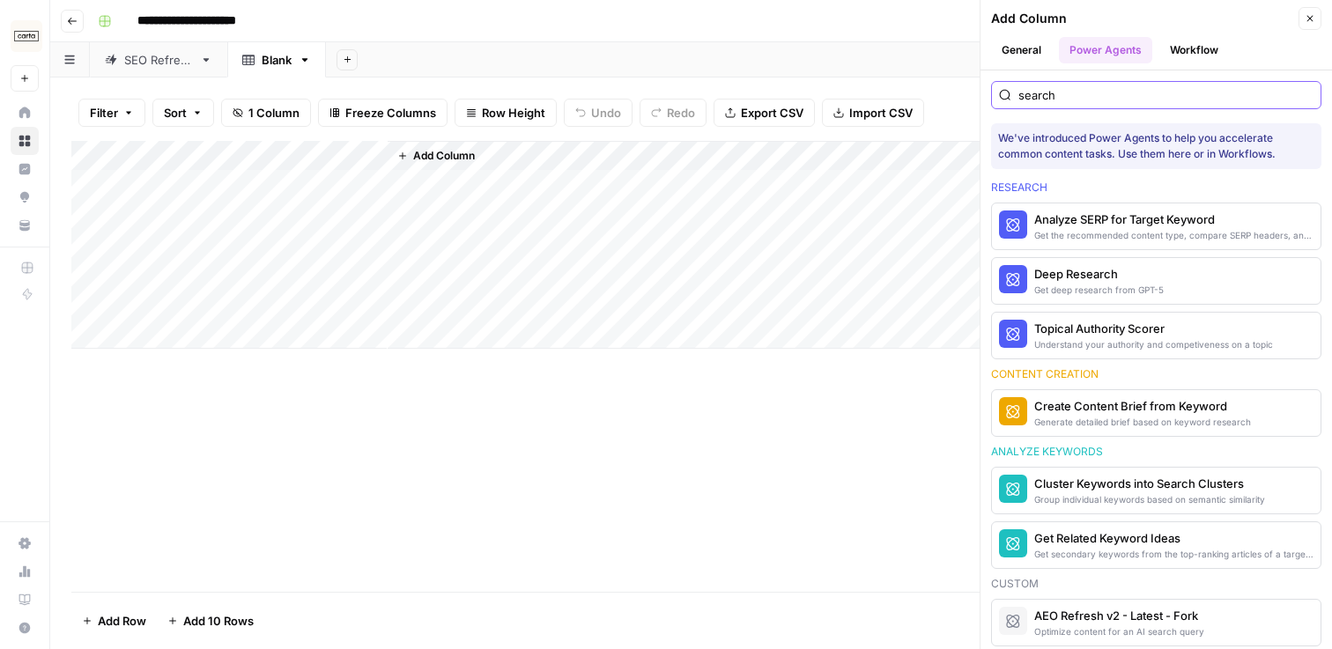
type input "search"
click at [1304, 26] on button "Close" at bounding box center [1310, 18] width 23 height 23
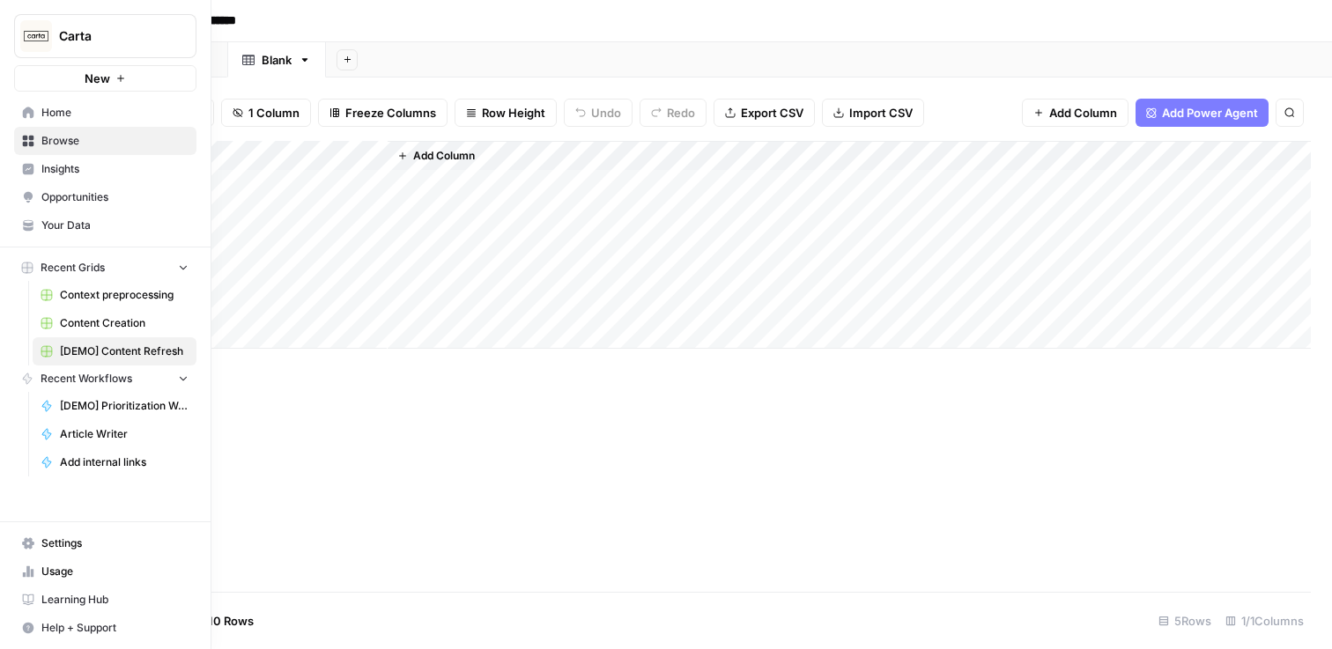
click at [131, 315] on span "Content Creation" at bounding box center [124, 323] width 129 height 16
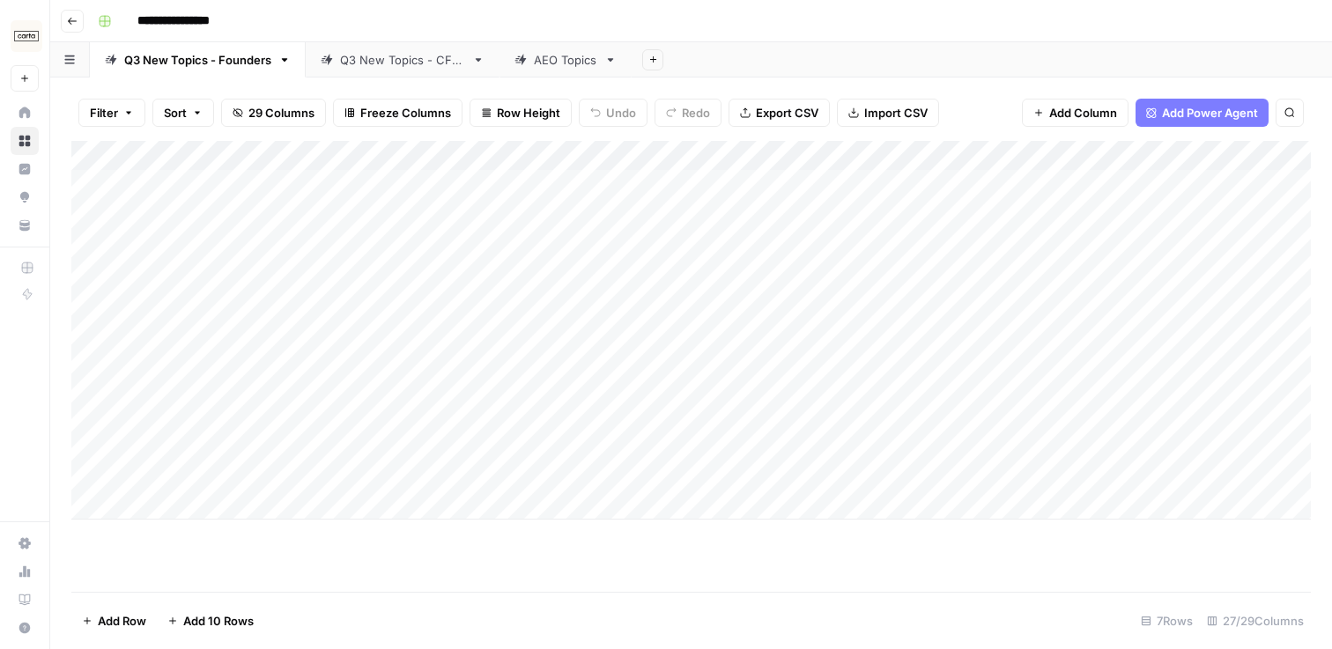
click at [684, 157] on div "Add Column" at bounding box center [691, 330] width 1240 height 379
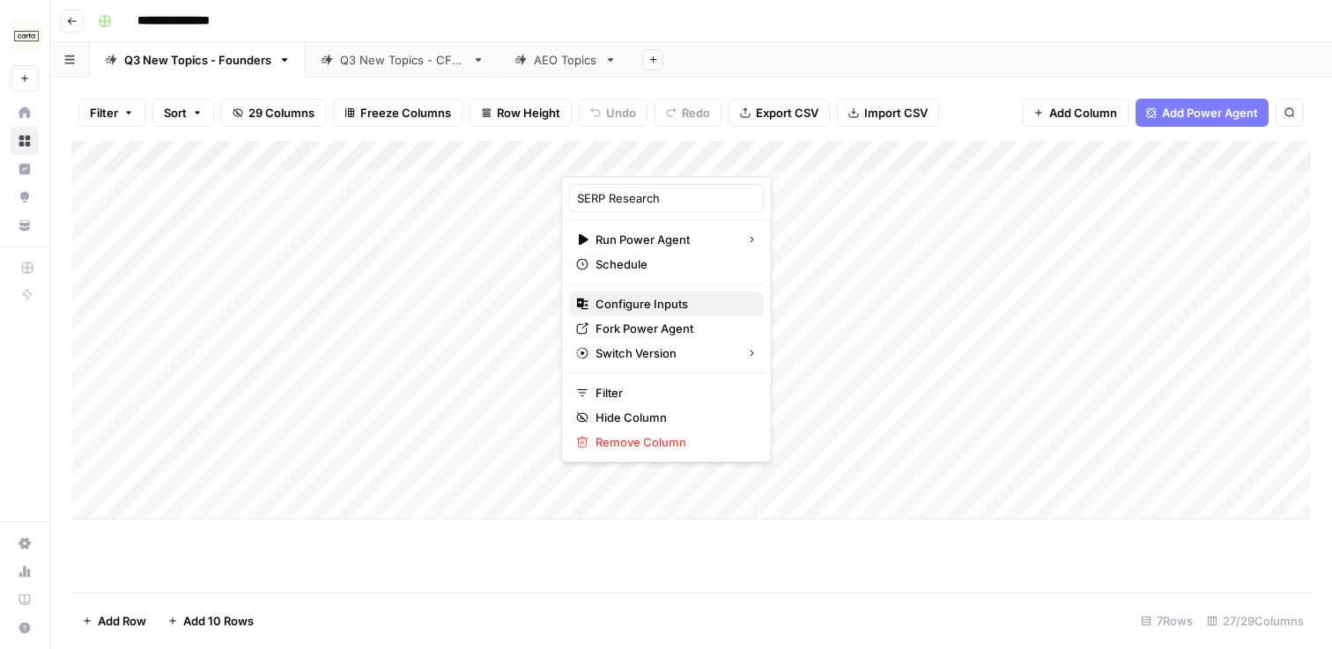
click at [645, 307] on span "Configure Inputs" at bounding box center [673, 304] width 154 height 18
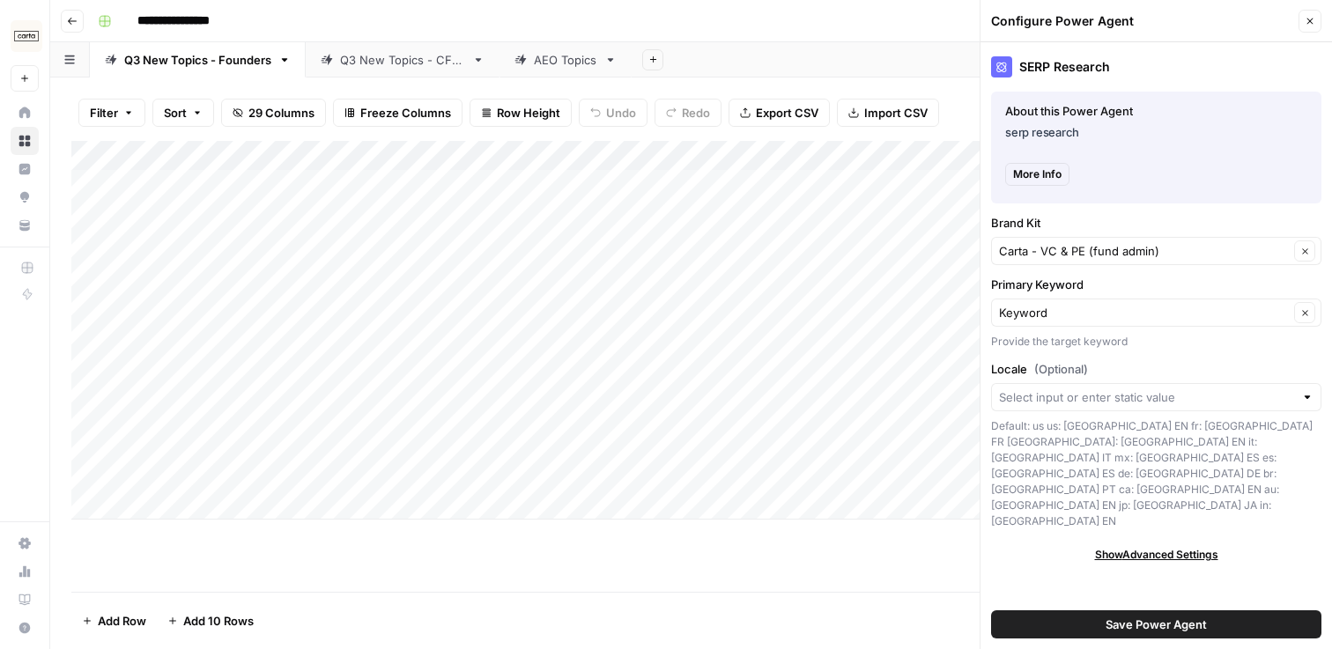
click at [1159, 547] on span "Show Advanced Settings" at bounding box center [1156, 555] width 123 height 16
click at [1043, 175] on span "More Info" at bounding box center [1037, 175] width 48 height 16
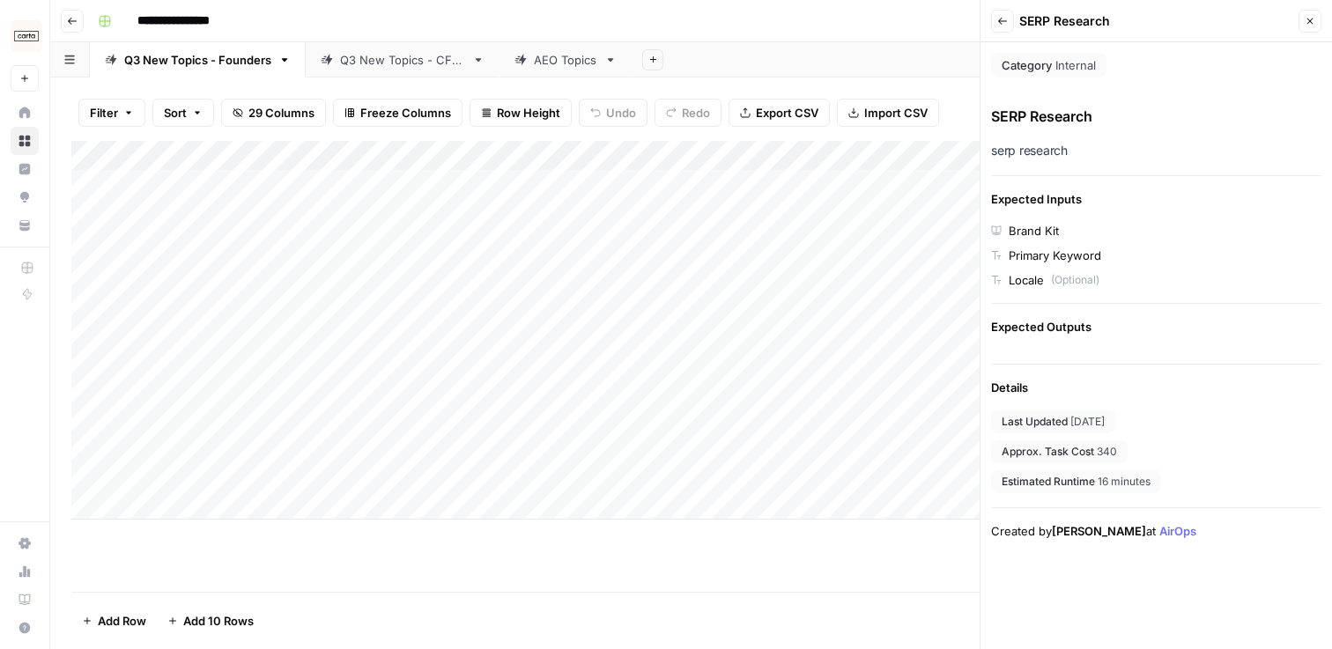
click at [1306, 24] on icon "button" at bounding box center [1310, 21] width 11 height 11
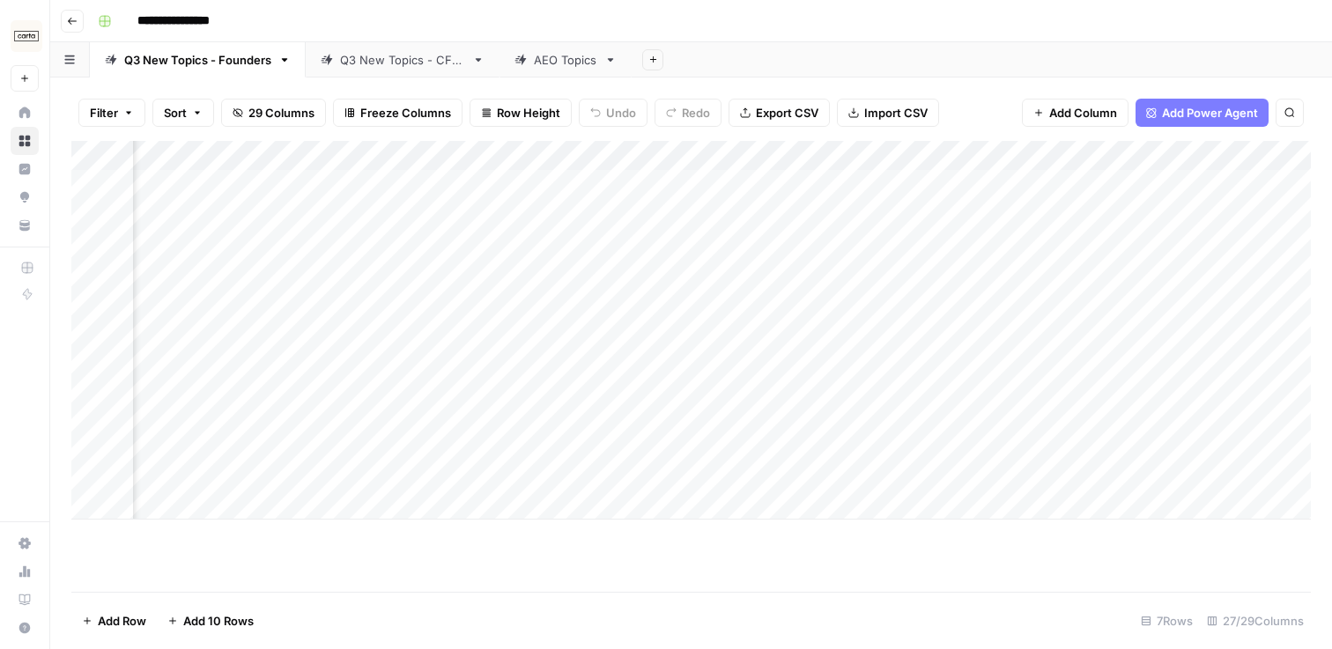
scroll to position [0, 1789]
click at [611, 149] on div "Add Column" at bounding box center [691, 330] width 1240 height 379
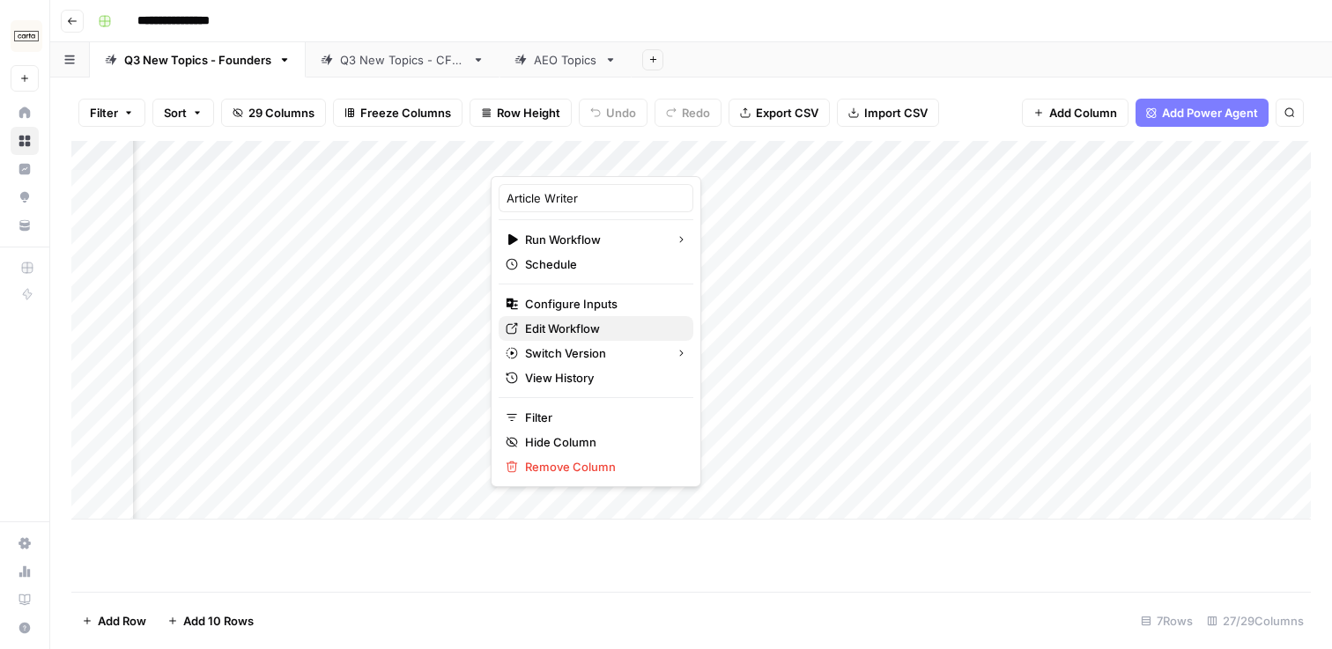
click at [586, 321] on span "Edit Workflow" at bounding box center [602, 329] width 154 height 18
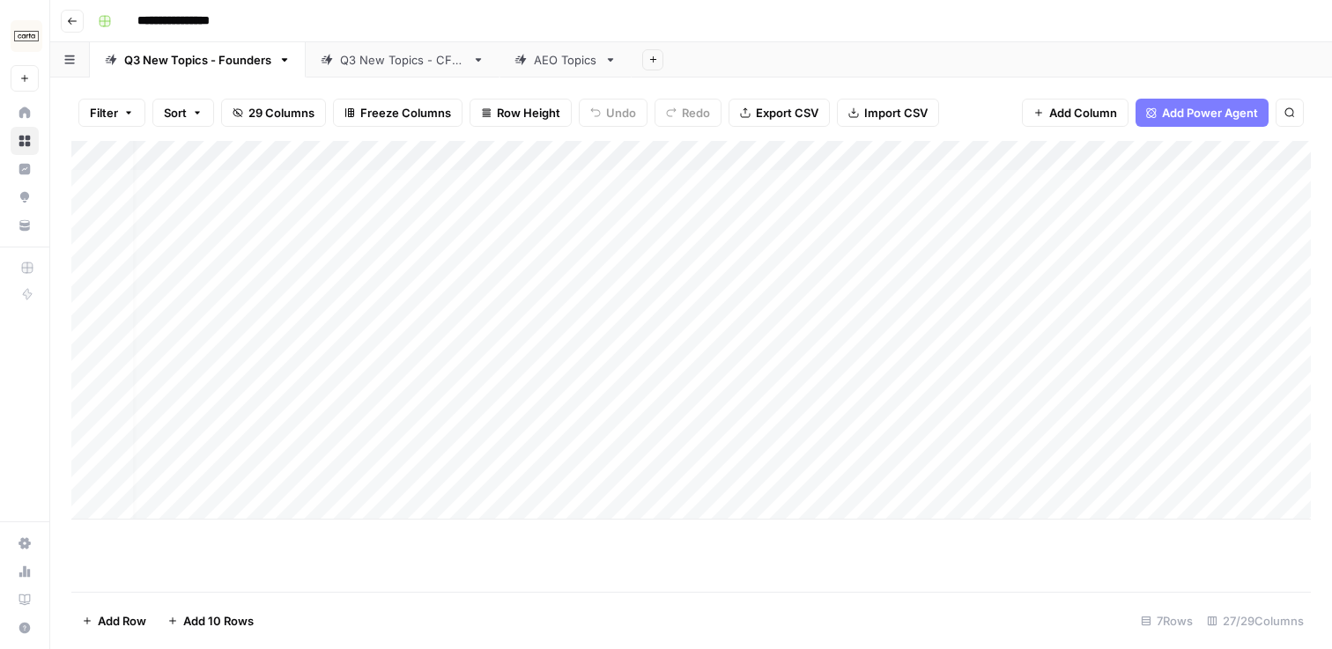
scroll to position [0, 0]
click at [309, 68] on link "Q3 New Topics - CFOs" at bounding box center [403, 59] width 194 height 35
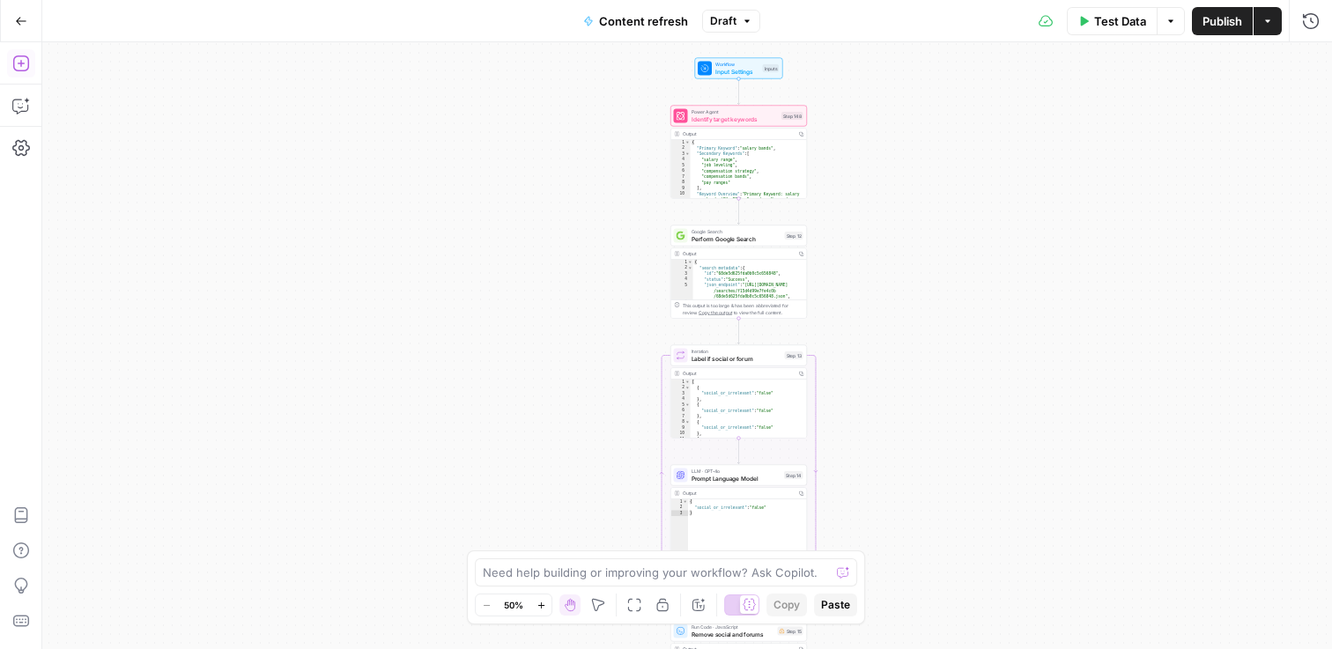
click at [29, 71] on icon "button" at bounding box center [21, 64] width 18 height 18
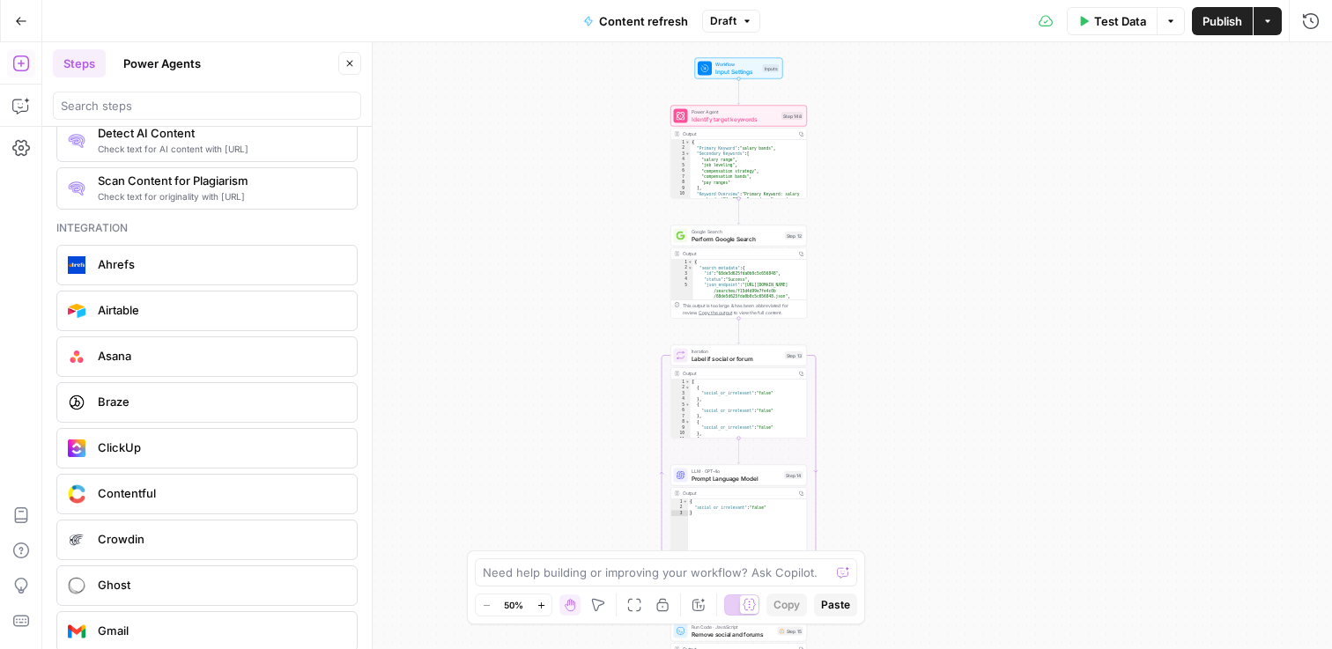
scroll to position [3166, 0]
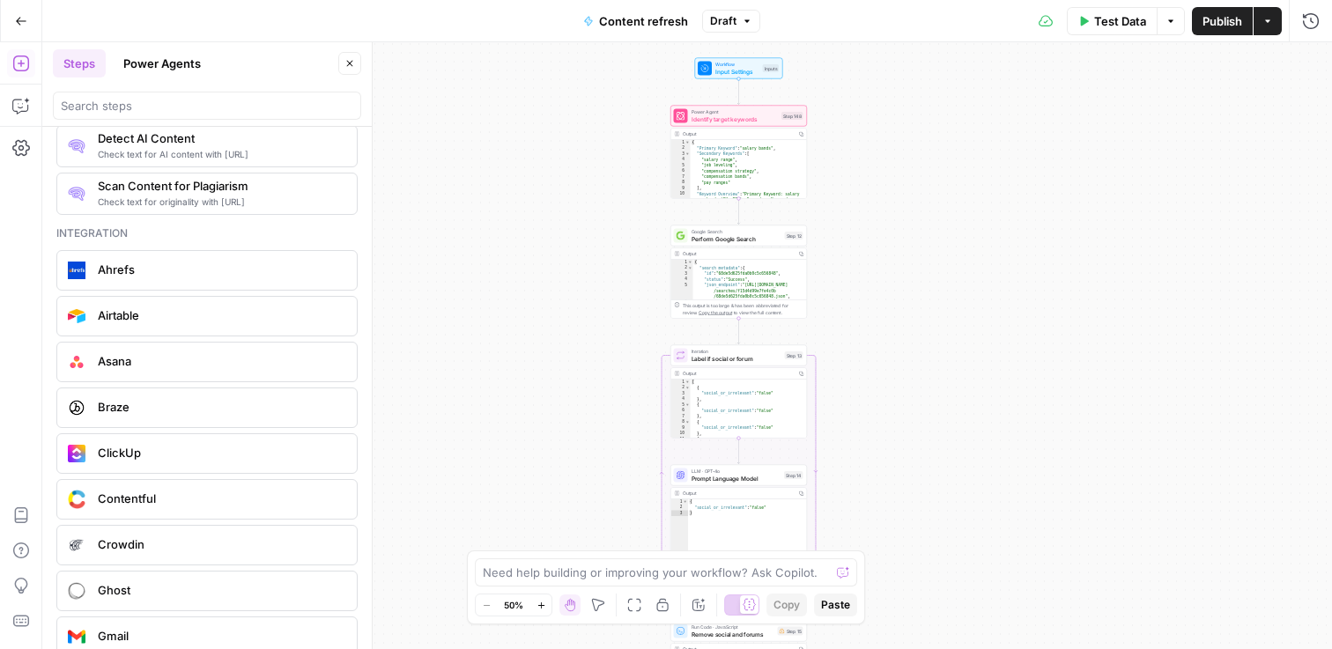
click at [1057, 169] on div "true false false true false true Workflow Input Settings Inputs Power Agent Ide…" at bounding box center [687, 345] width 1290 height 607
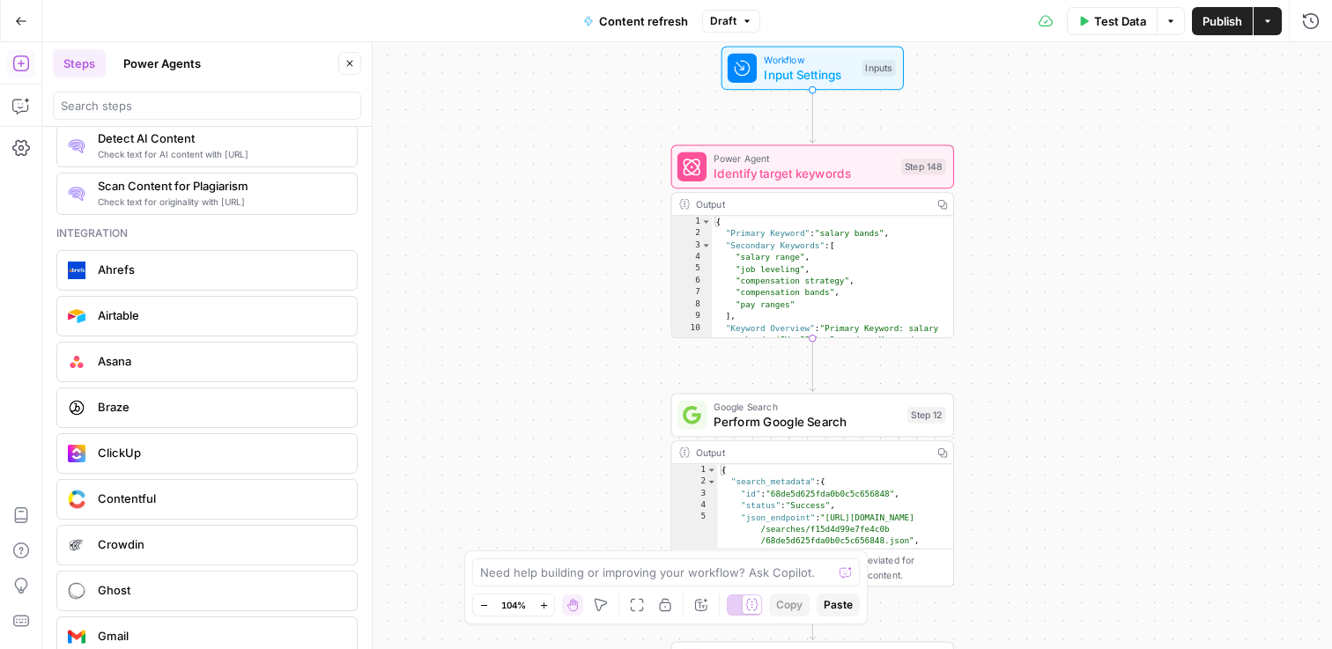
drag, startPoint x: 602, startPoint y: 558, endPoint x: 1063, endPoint y: 506, distance: 464.5
click at [1069, 506] on body "Carta New Home Browse Insights Opportunities Your Data Recent Grids Context pre…" at bounding box center [666, 324] width 1332 height 649
drag, startPoint x: 514, startPoint y: 587, endPoint x: 568, endPoint y: 593, distance: 55.0
click at [568, 593] on div "Need help building or improving your workflow? Ask Copilot. Zoom Out 104% Zoom …" at bounding box center [665, 588] width 403 height 74
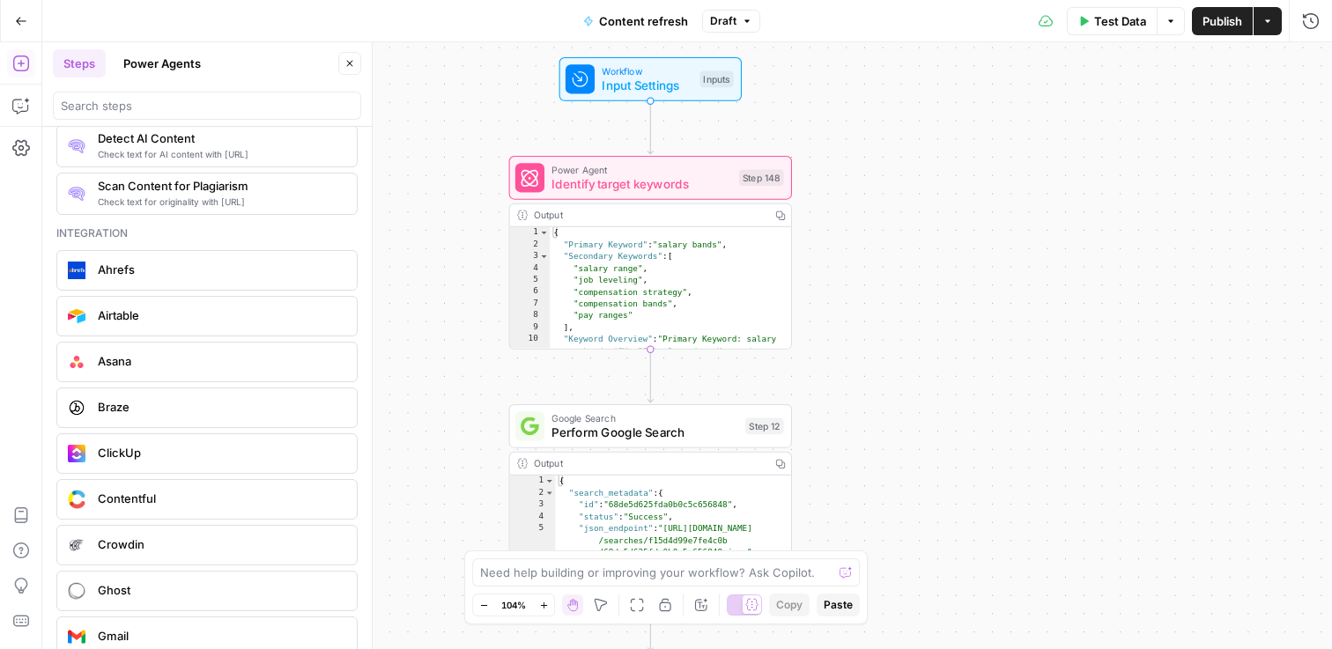
click at [467, 590] on div "Need help building or improving your workflow? Ask Copilot. Zoom Out 104% Zoom …" at bounding box center [665, 588] width 403 height 74
click at [479, 601] on icon "button" at bounding box center [484, 606] width 10 height 10
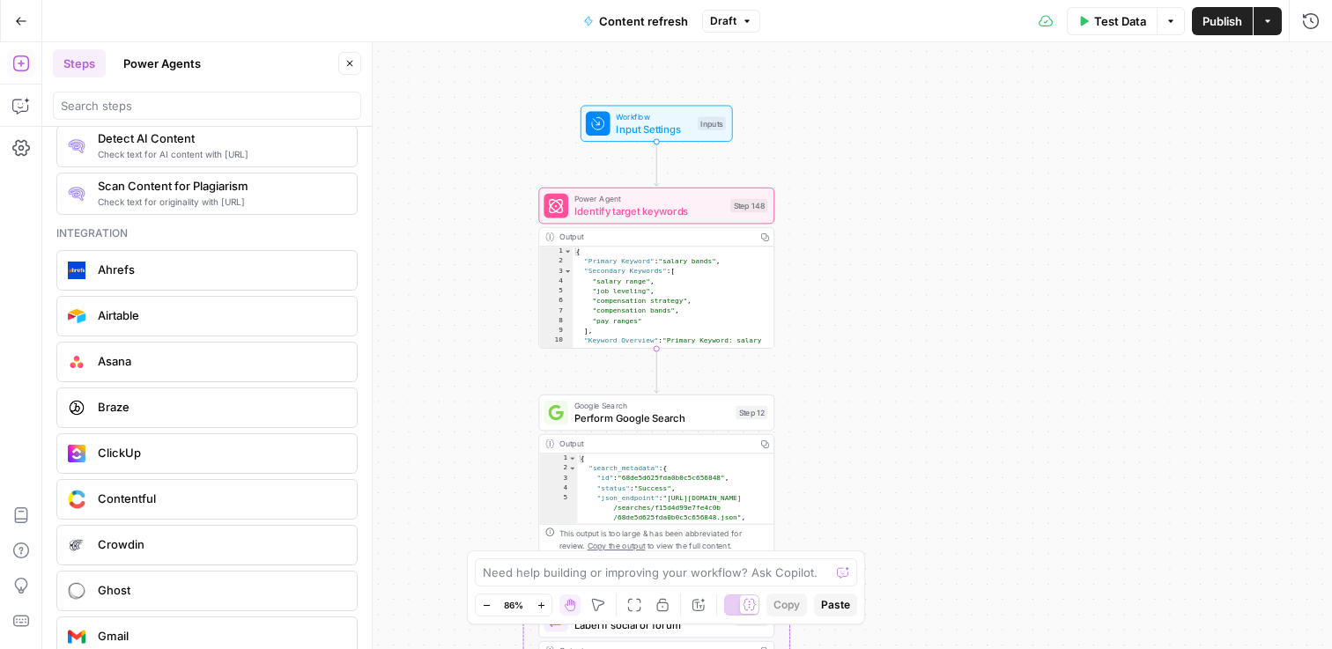
click at [544, 602] on icon "button" at bounding box center [542, 606] width 10 height 10
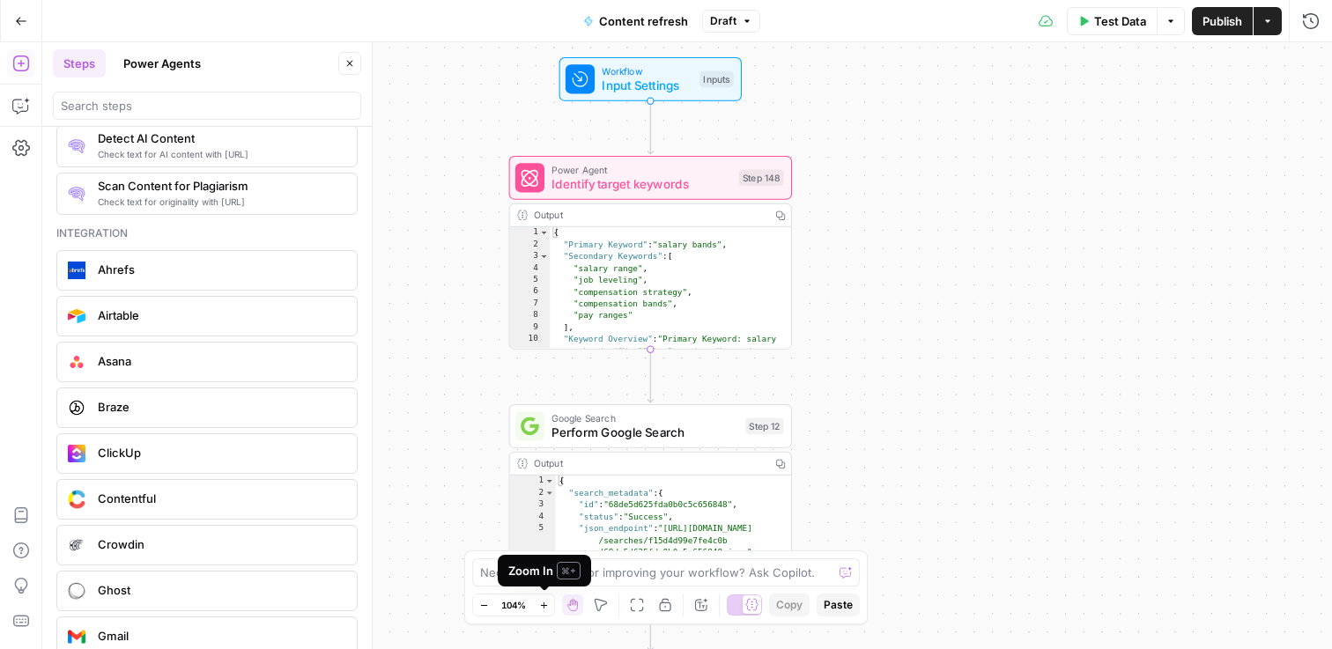
click at [548, 603] on icon "button" at bounding box center [544, 606] width 10 height 10
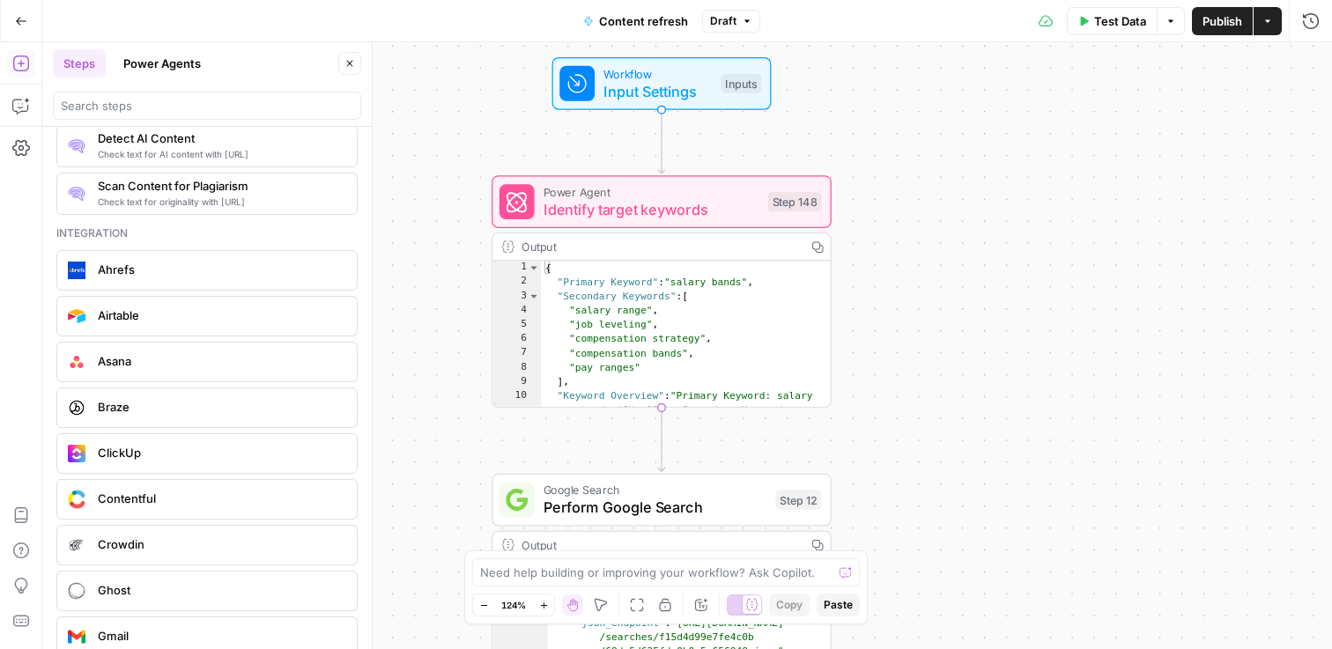
click at [953, 484] on div "true false false true false true Workflow Input Settings Inputs Power Agent Ide…" at bounding box center [687, 345] width 1290 height 607
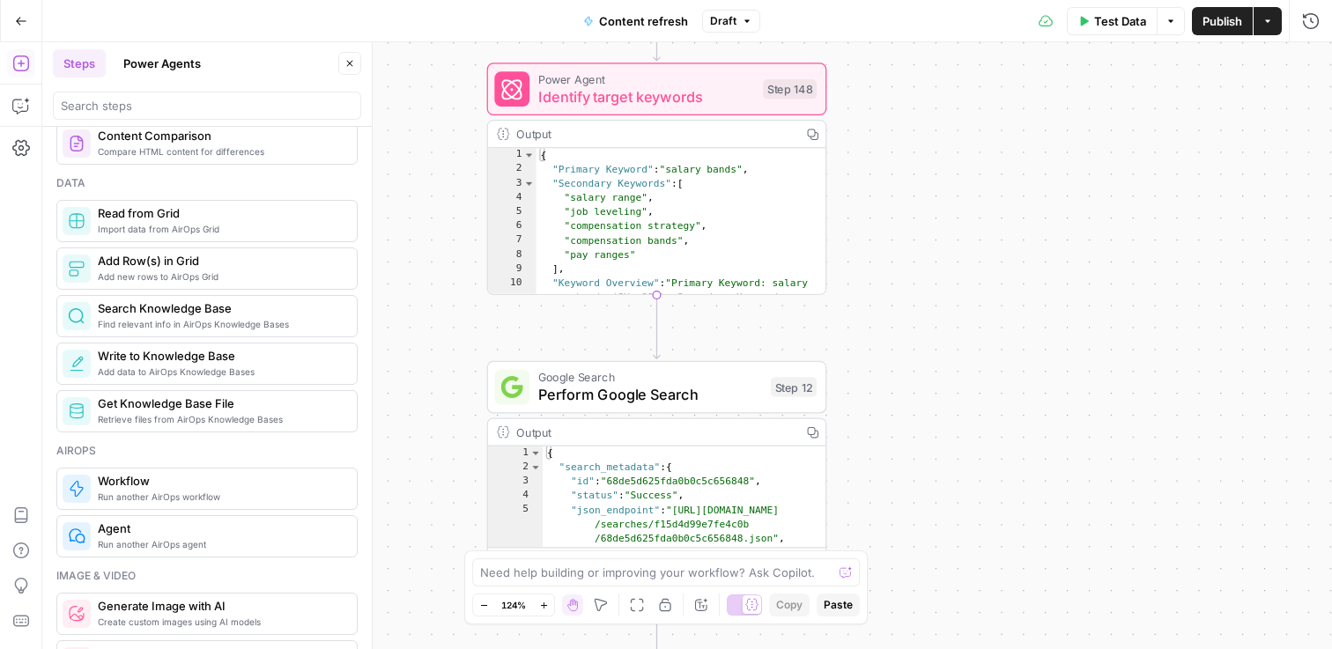
scroll to position [0, 0]
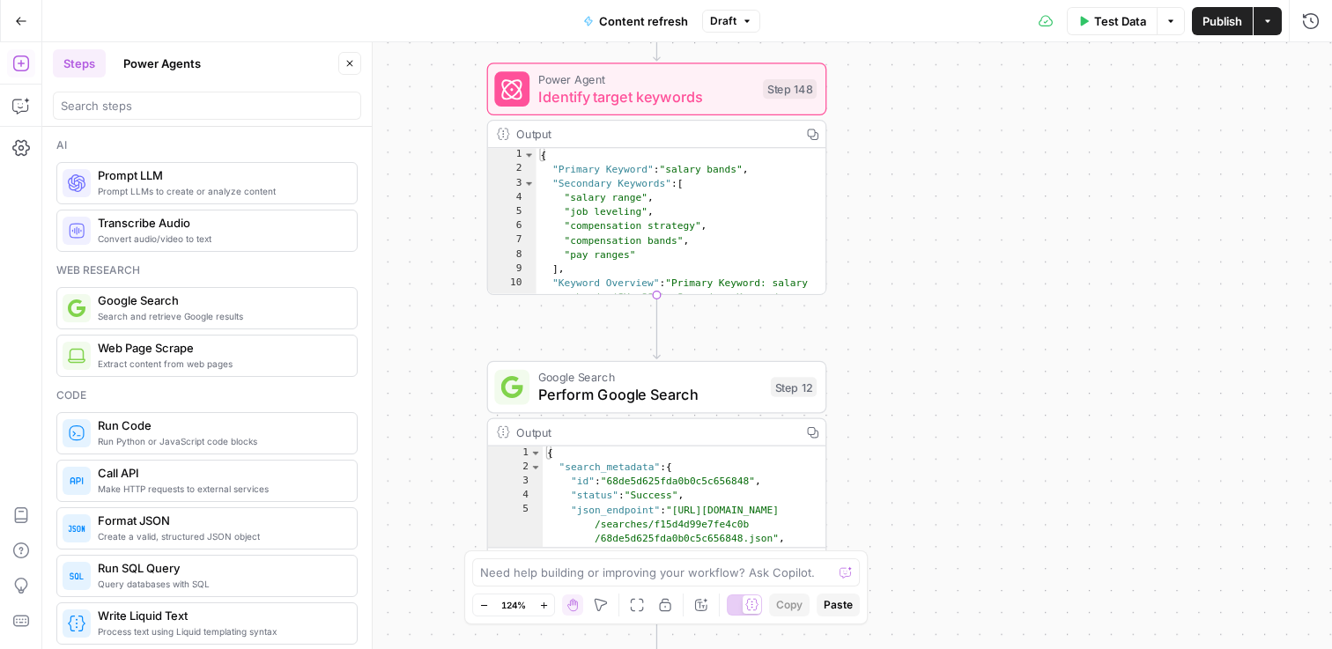
click at [149, 64] on button "Power Agents" at bounding box center [162, 63] width 99 height 28
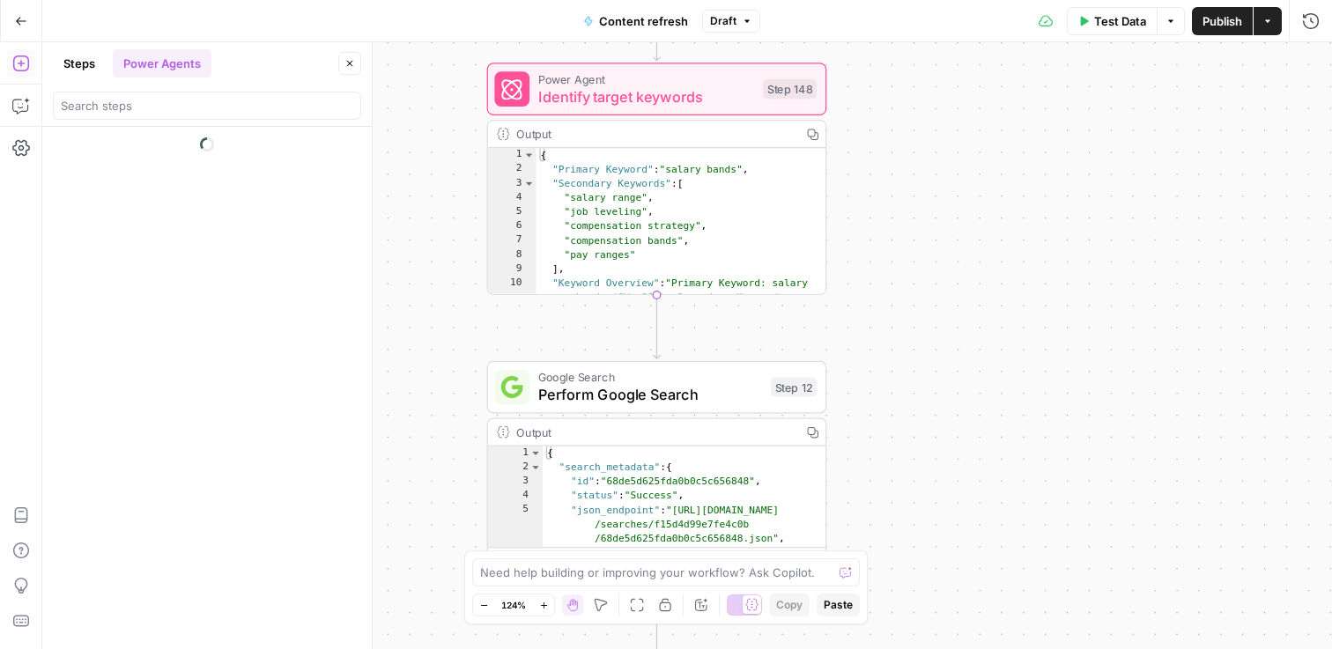
click at [81, 62] on button "Steps" at bounding box center [79, 63] width 53 height 28
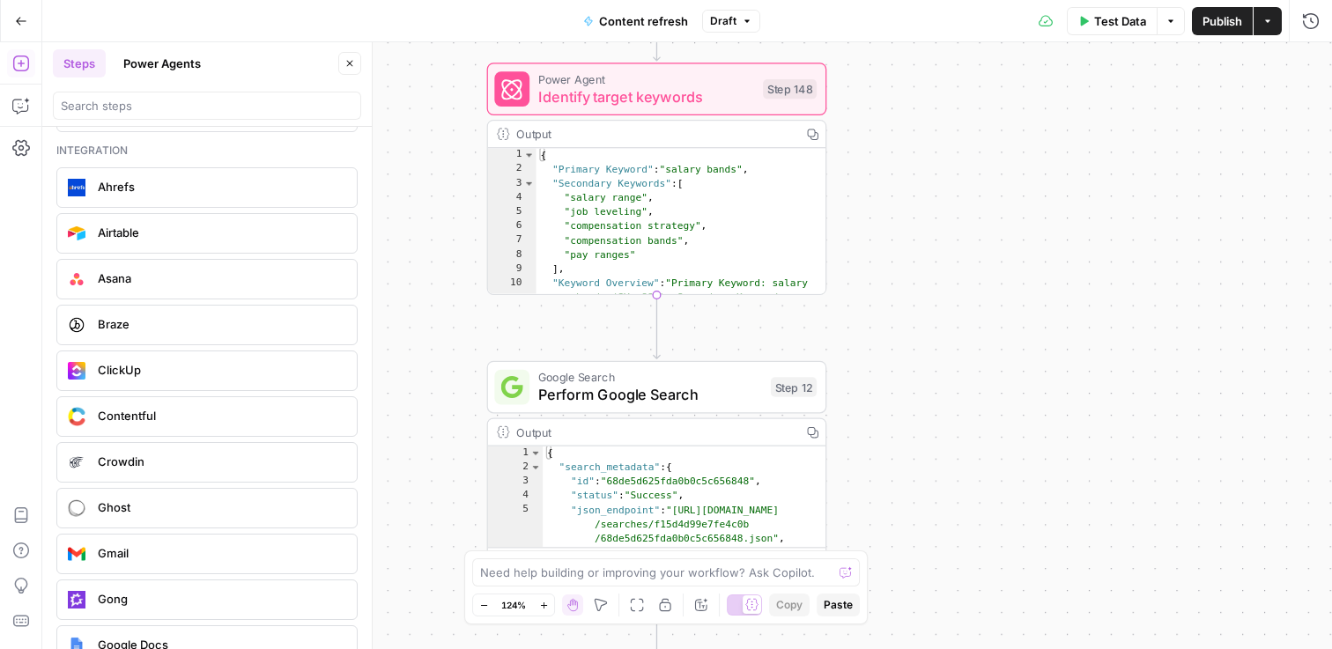
scroll to position [3245, 0]
click at [1311, 585] on icon "close" at bounding box center [1307, 580] width 12 height 14
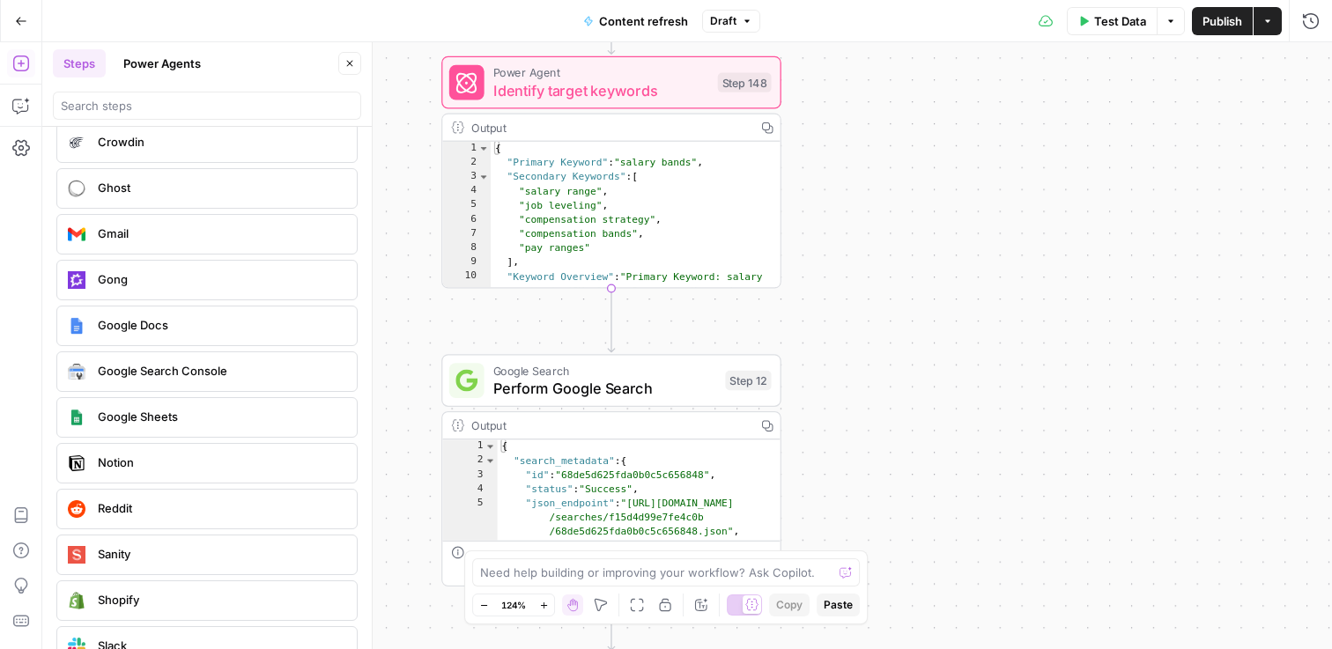
scroll to position [3780, 0]
